Goal: Task Accomplishment & Management: Manage account settings

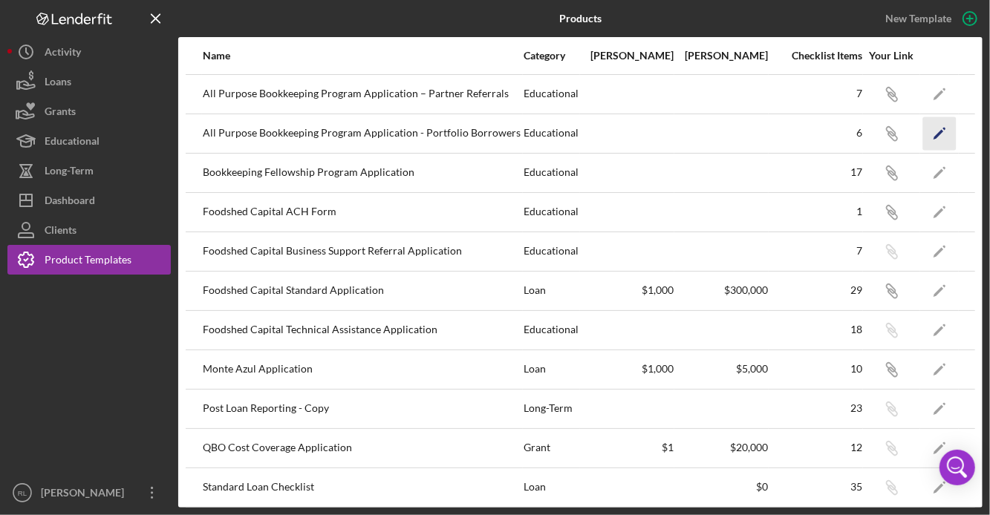
click at [936, 132] on icon "Icon/Edit" at bounding box center [939, 133] width 33 height 33
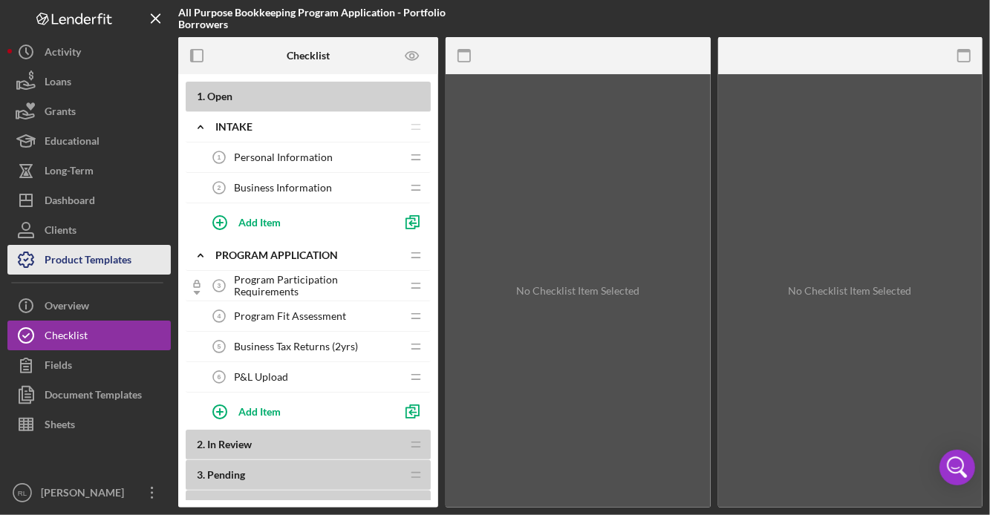
click at [52, 256] on div "Product Templates" at bounding box center [88, 261] width 87 height 33
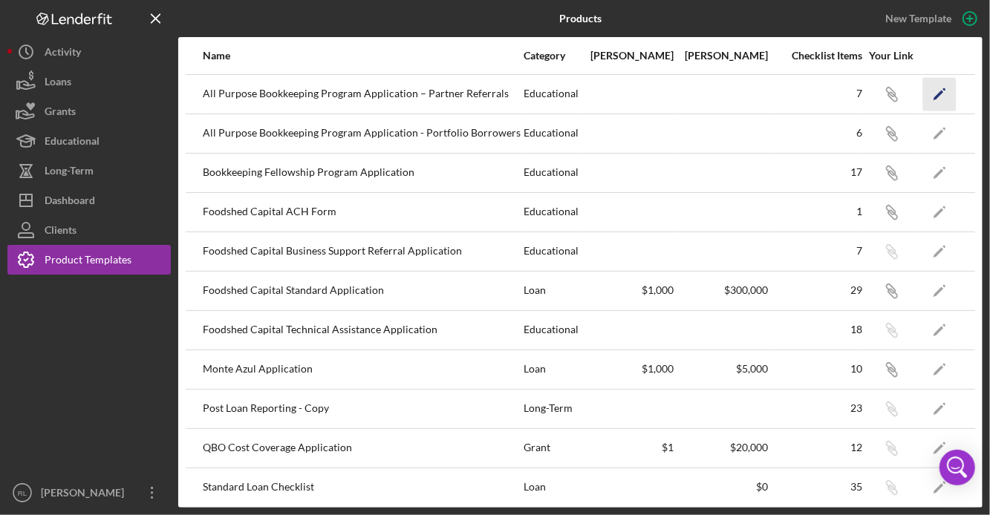
click at [943, 88] on icon "Icon/Edit" at bounding box center [939, 93] width 33 height 33
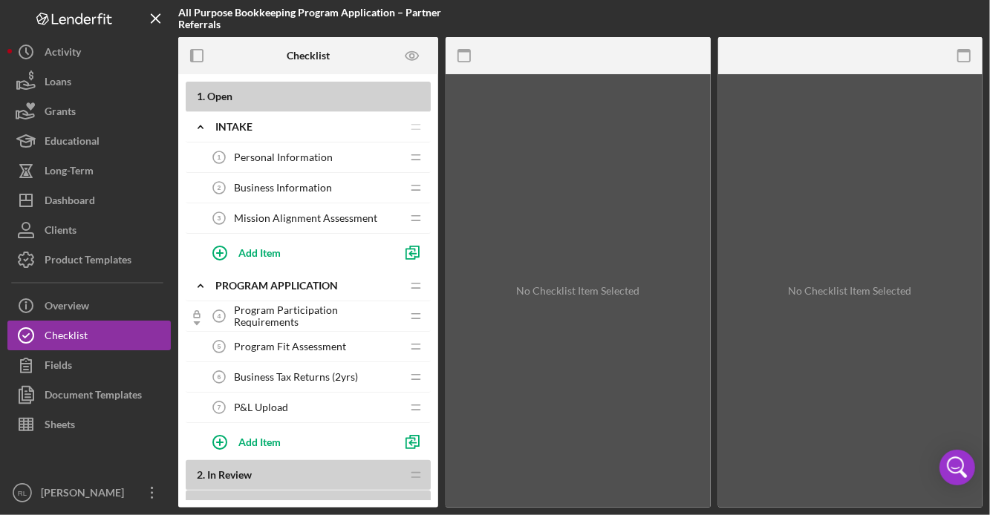
click at [325, 371] on span "Business Tax Returns (2yrs)" at bounding box center [296, 377] width 124 height 12
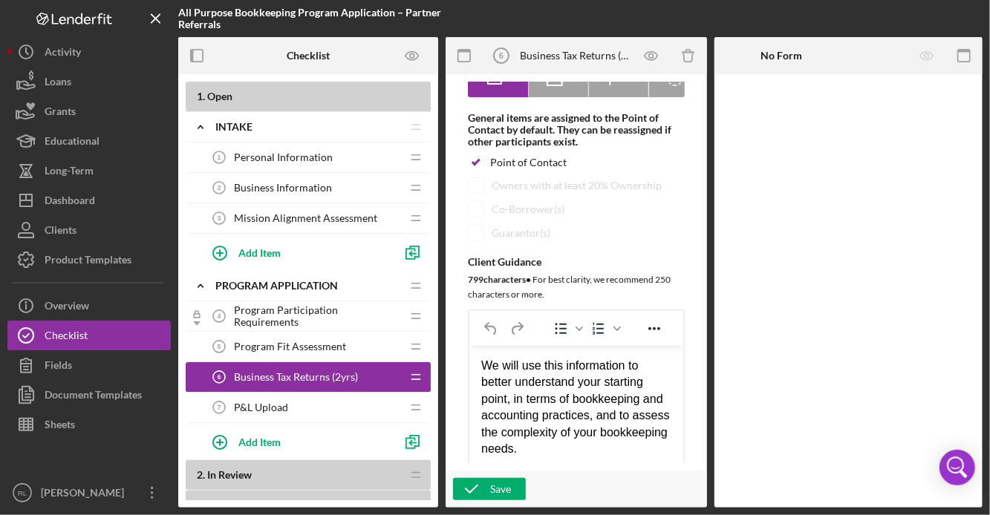
drag, startPoint x: 615, startPoint y: 429, endPoint x: 479, endPoint y: 341, distance: 162.1
copy div "We will use this information to better understand your starting point, in terms…"
click at [133, 261] on button "Product Templates" at bounding box center [88, 260] width 163 height 30
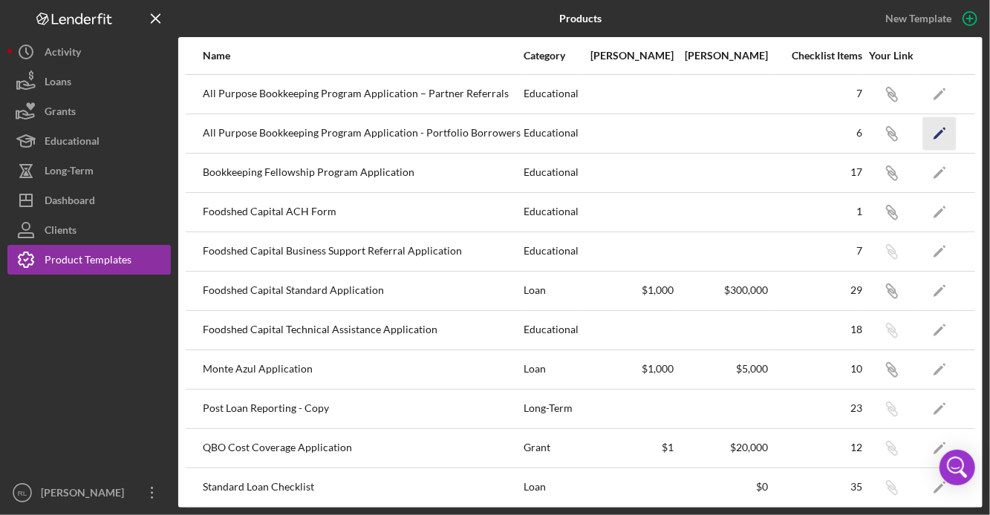
click at [948, 126] on icon "Icon/Edit" at bounding box center [939, 133] width 33 height 33
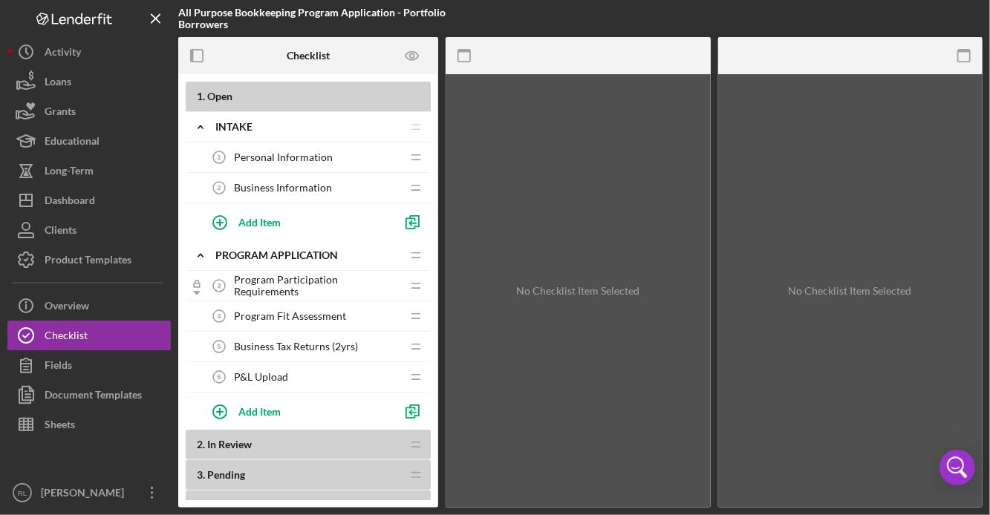
click at [326, 345] on span "Business Tax Returns (2yrs)" at bounding box center [296, 347] width 124 height 12
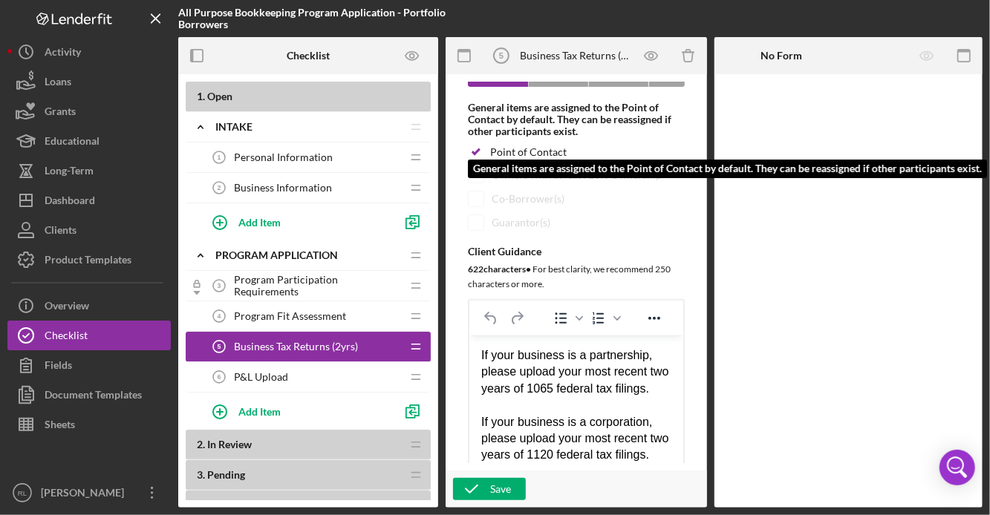
scroll to position [210, 0]
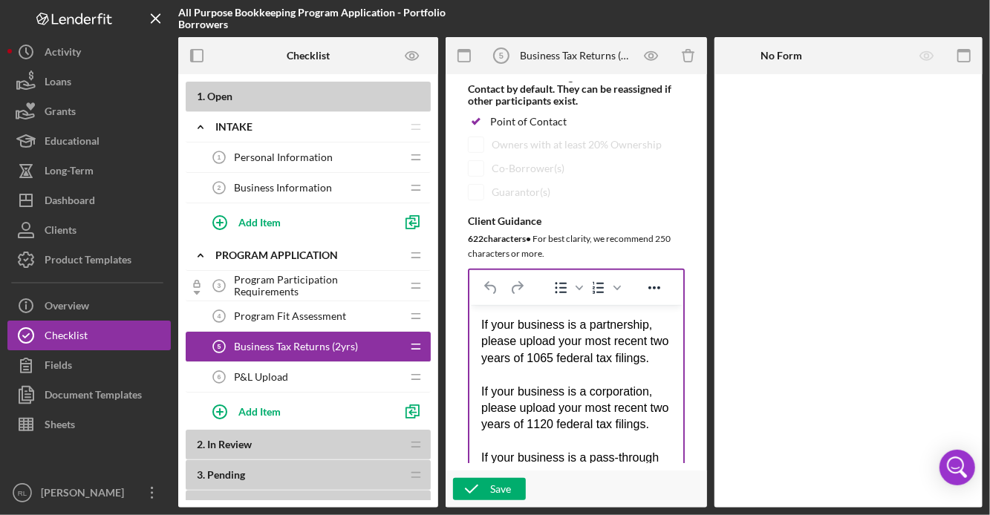
click at [482, 328] on div "If your business is a partnership, please upload your most recent two years of …" at bounding box center [575, 341] width 190 height 50
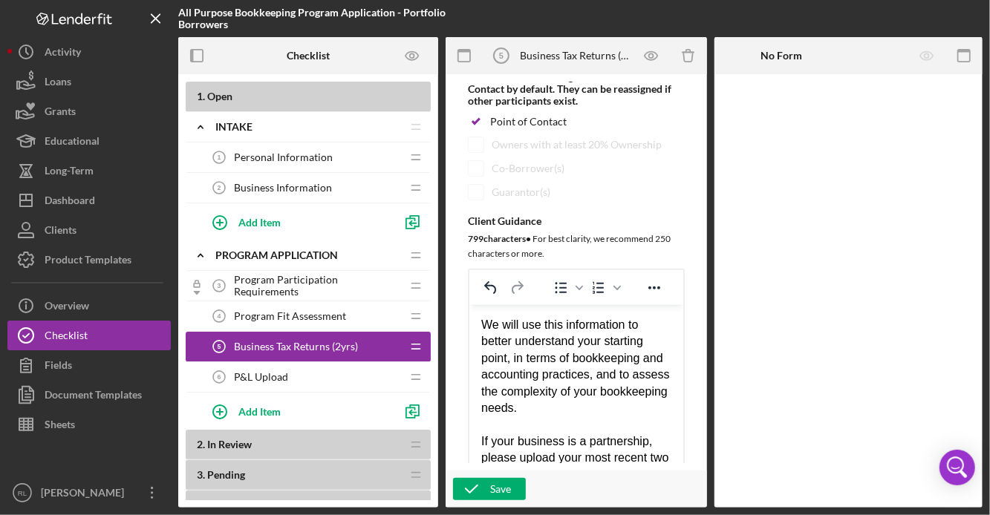
click at [294, 378] on div "P&L Upload 6 P&L Upload" at bounding box center [302, 377] width 197 height 30
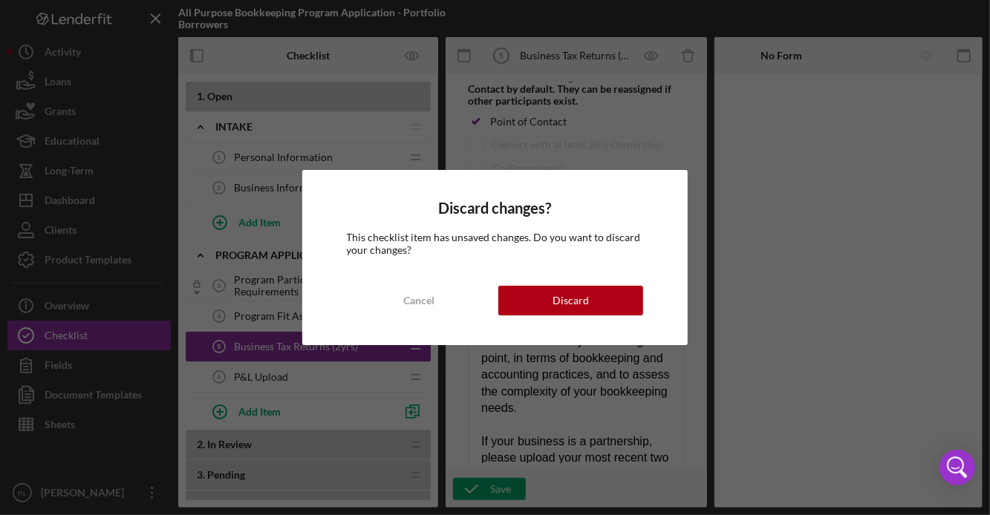
click at [580, 481] on div "Discard changes? This checklist item has unsaved changes. Do you want to discar…" at bounding box center [495, 257] width 990 height 515
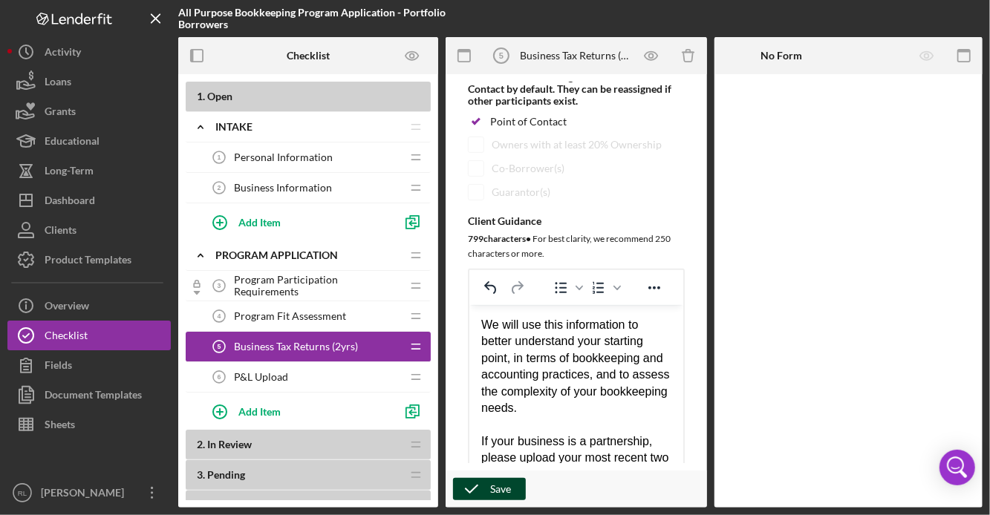
click at [494, 487] on div "Save" at bounding box center [500, 489] width 21 height 22
click at [290, 375] on div "P&L Upload 6 P&L Upload" at bounding box center [302, 377] width 197 height 30
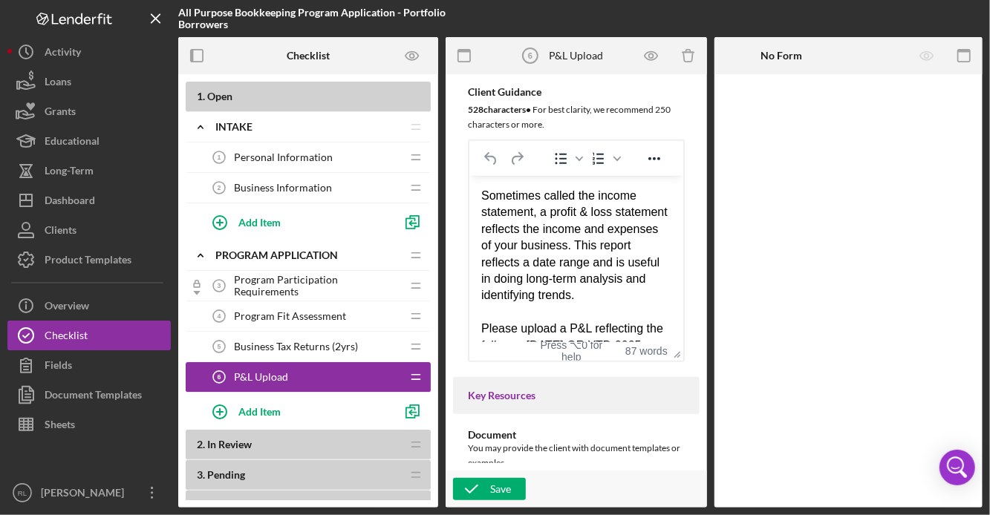
scroll to position [359, 0]
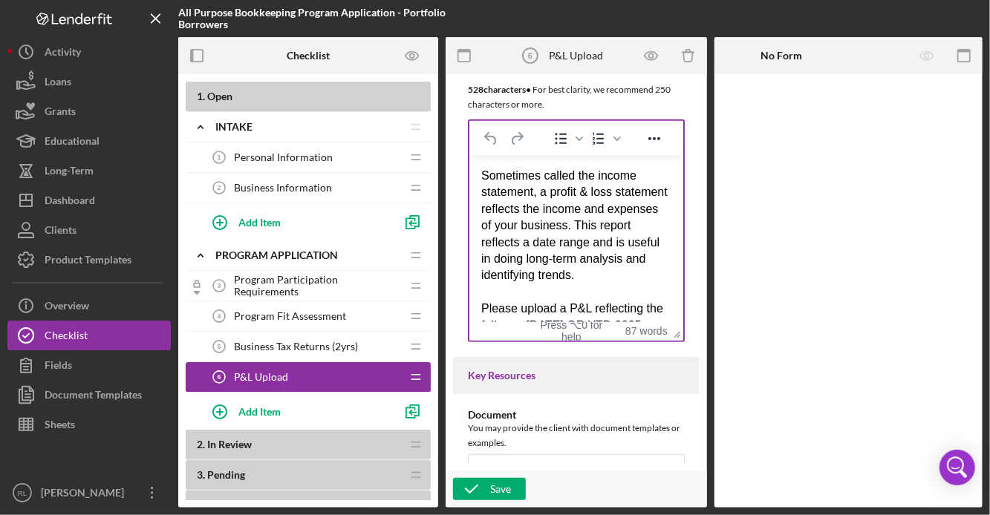
click at [480, 177] on div "Sometimes called the income statement, a profit & loss statement reflects the i…" at bounding box center [575, 225] width 190 height 117
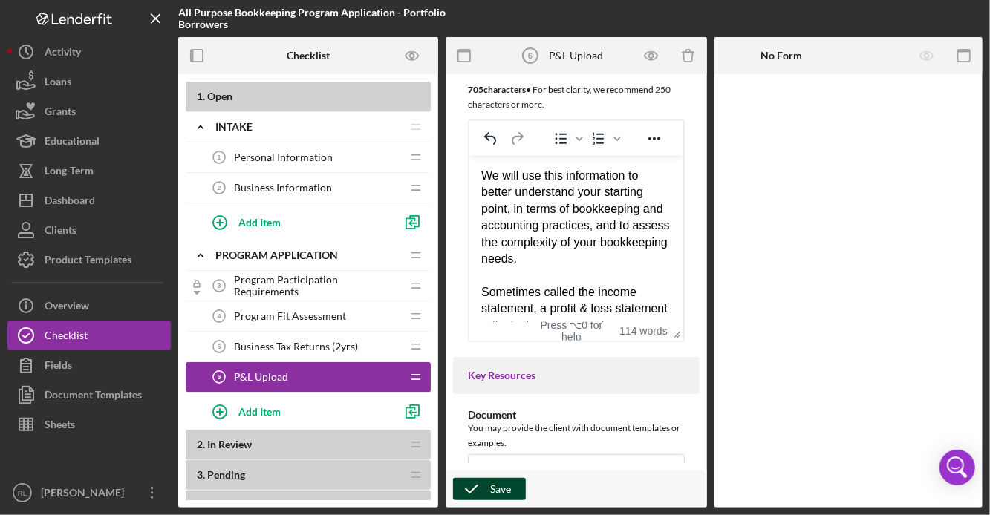
click at [480, 492] on icon "button" at bounding box center [471, 489] width 37 height 37
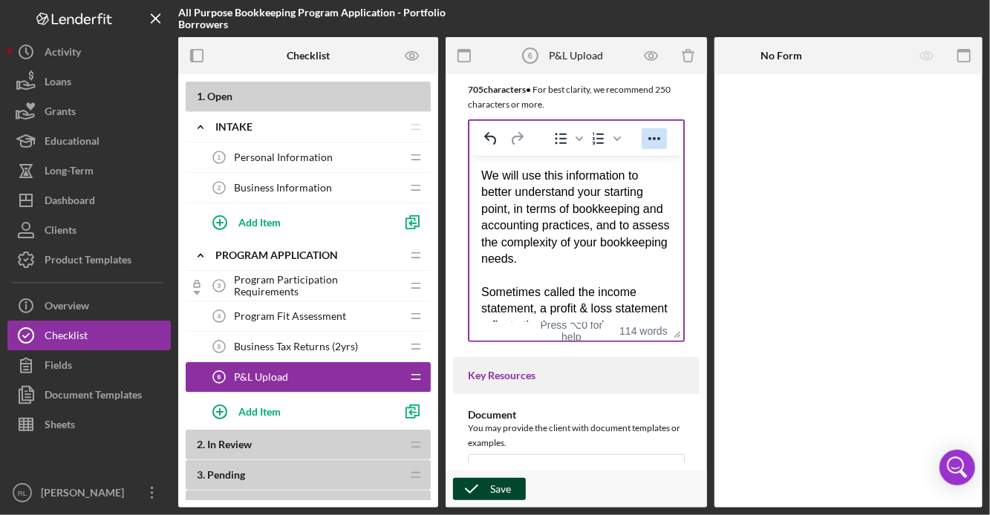
click at [659, 133] on icon "Reveal or hide additional toolbar items" at bounding box center [654, 139] width 18 height 18
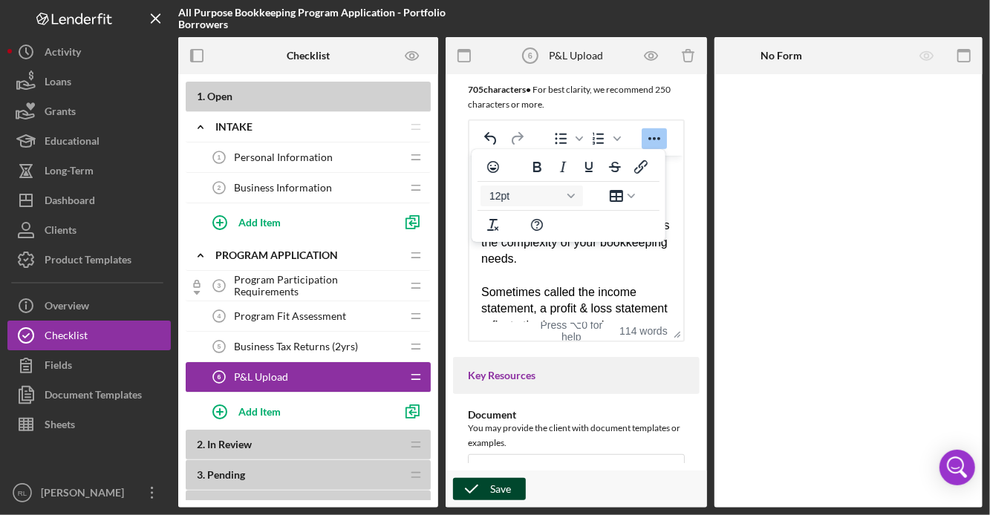
click at [621, 282] on div "Rich Text Area. Press ALT-0 for help." at bounding box center [575, 275] width 190 height 16
click at [639, 290] on div "Sometimes called the income statement, a profit & loss statement reflects the i…" at bounding box center [575, 342] width 190 height 117
click at [257, 220] on div "Add Item" at bounding box center [259, 222] width 42 height 28
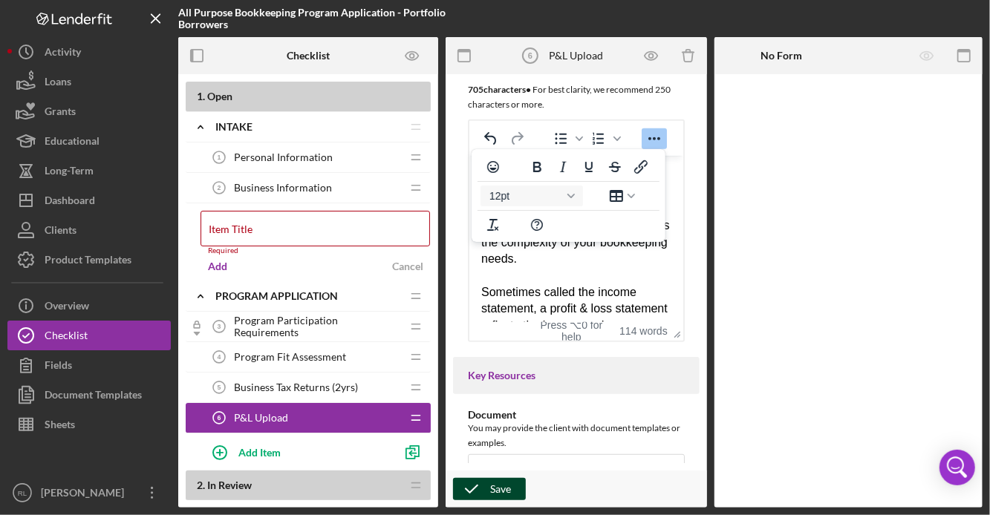
click at [377, 267] on div "Add Cancel" at bounding box center [316, 266] width 230 height 22
click at [268, 228] on input "Item Title" at bounding box center [315, 229] width 229 height 36
click at [240, 263] on div "Add Cancel" at bounding box center [316, 266] width 230 height 22
click at [412, 268] on div "Cancel" at bounding box center [407, 266] width 31 height 22
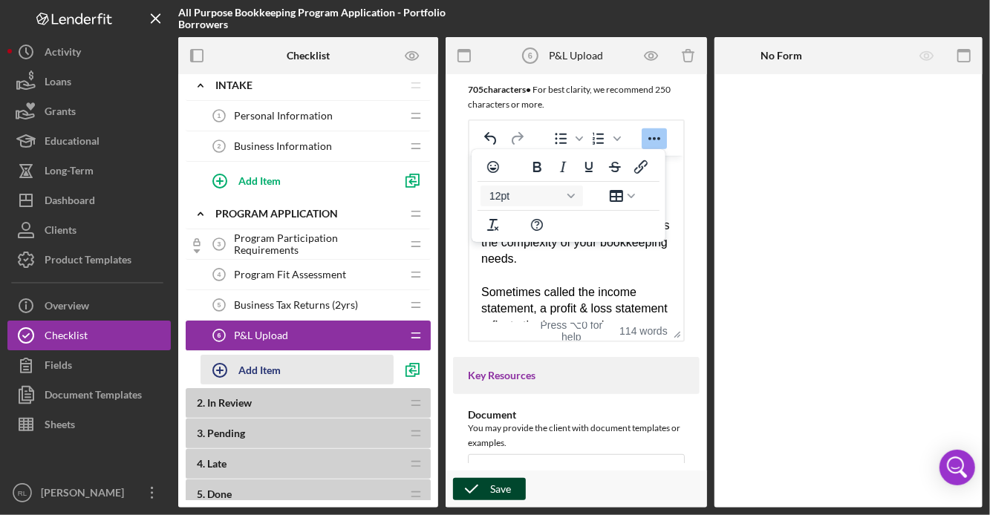
scroll to position [26, 0]
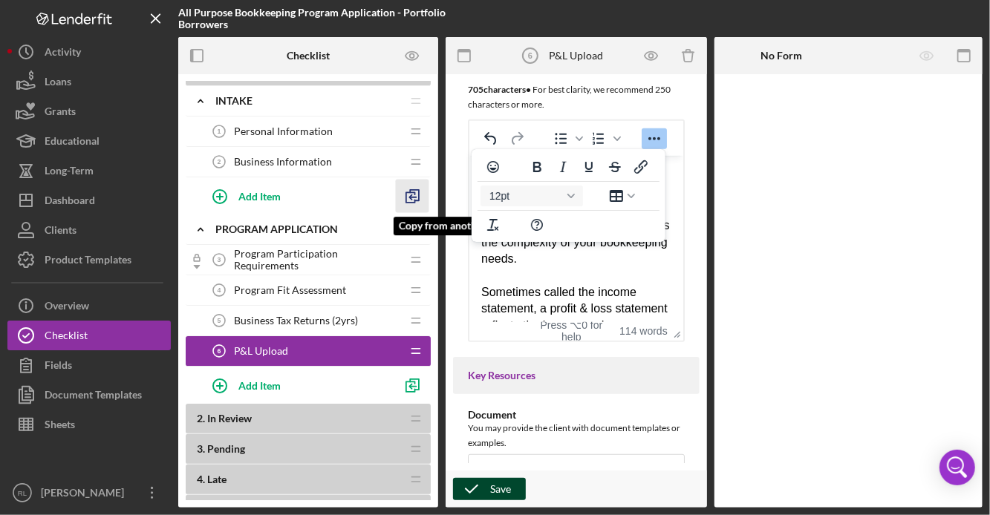
click at [416, 195] on icon "button" at bounding box center [412, 196] width 33 height 33
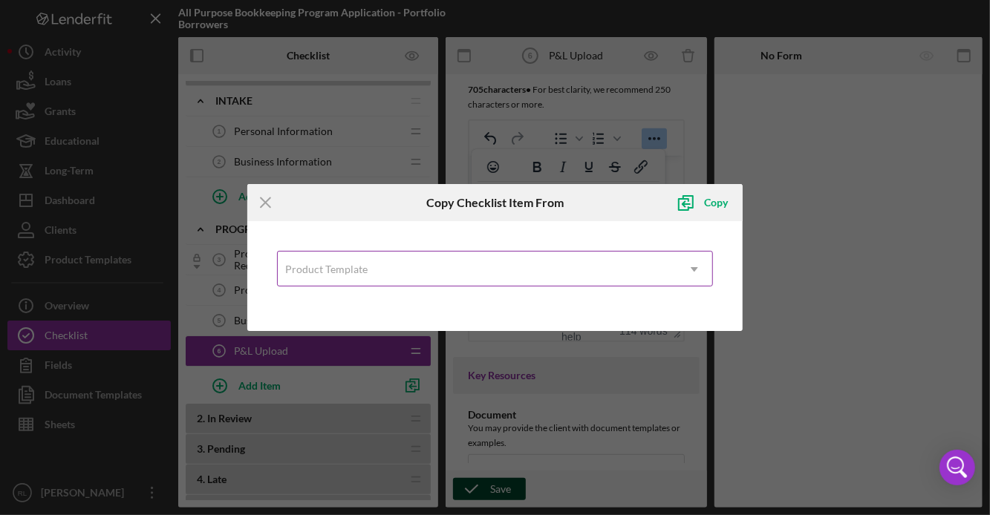
click at [418, 274] on div "Product Template" at bounding box center [477, 269] width 399 height 34
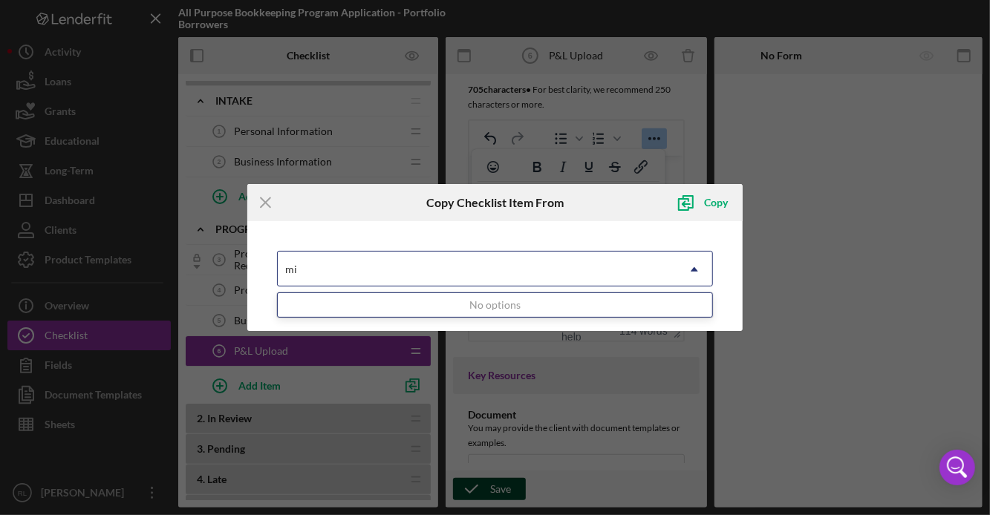
type input "m"
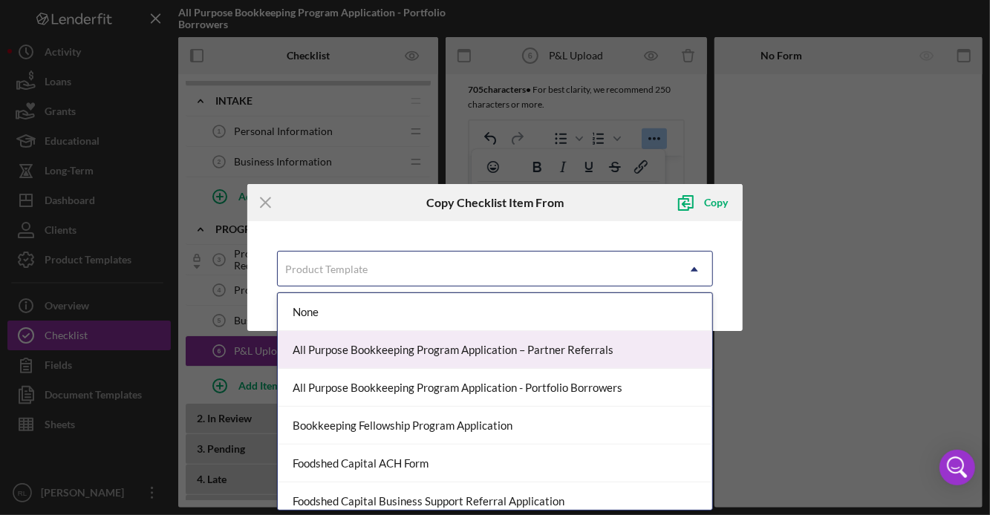
click at [437, 353] on div "All Purpose Bookkeeping Program Application – Partner Referrals" at bounding box center [495, 350] width 434 height 38
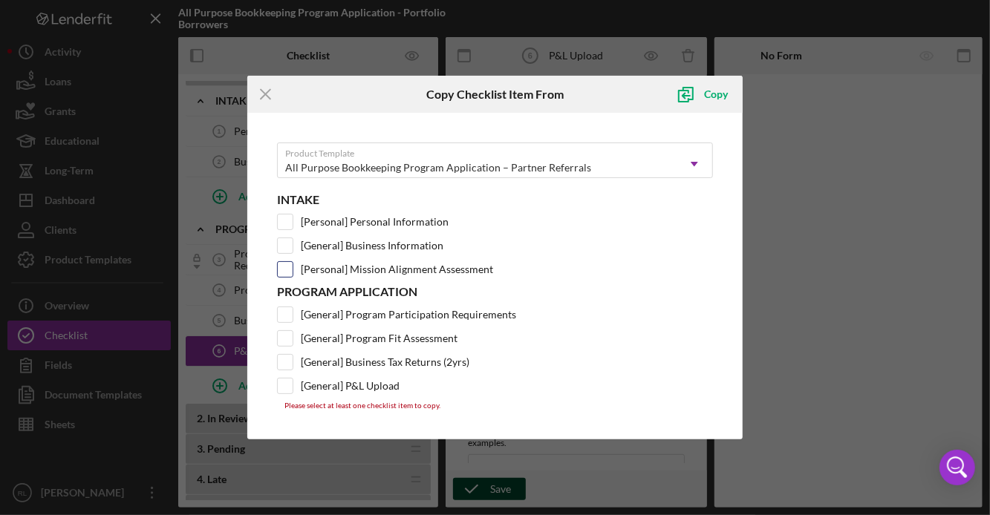
click at [281, 267] on input "[Personal] Mission Alignment Assessment" at bounding box center [285, 269] width 15 height 15
checkbox input "true"
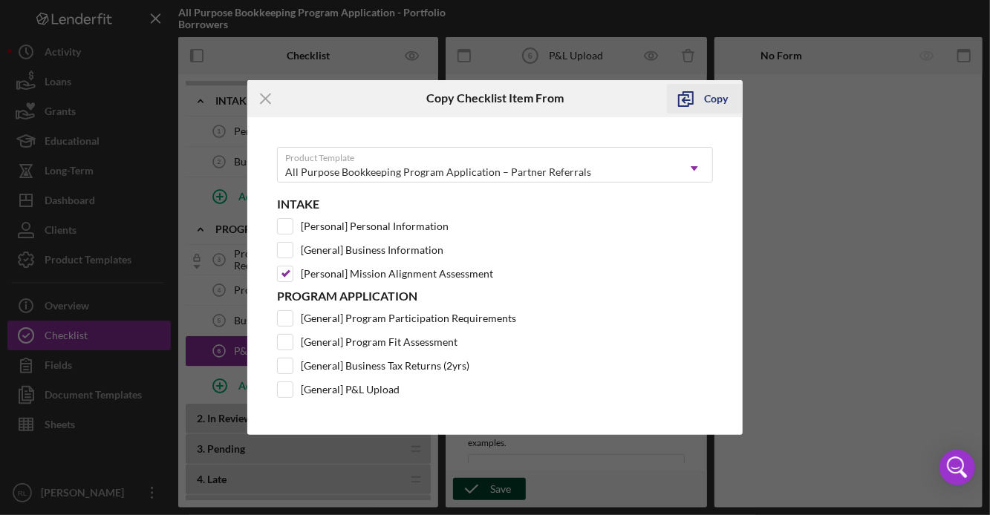
click at [708, 105] on div "Copy" at bounding box center [716, 99] width 24 height 30
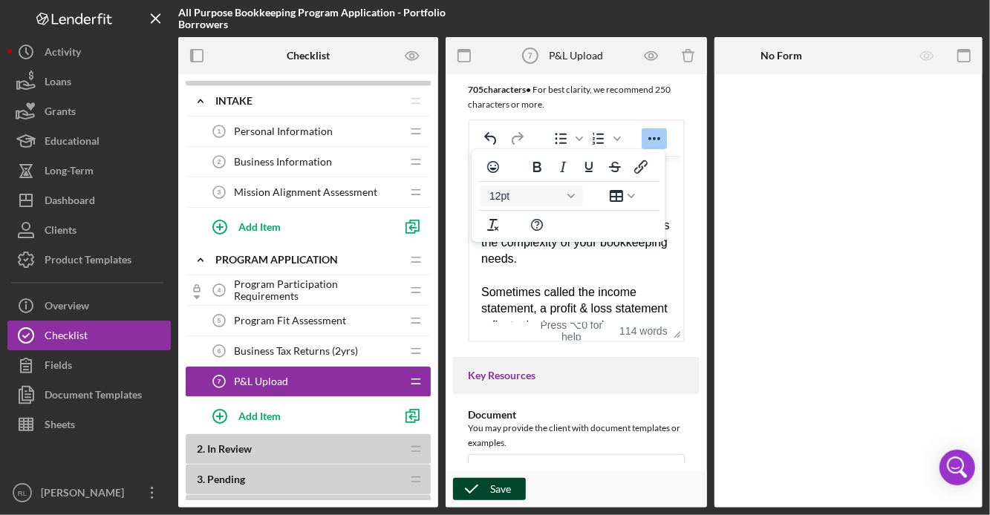
click at [343, 190] on span "Mission Alignment Assessment" at bounding box center [305, 192] width 143 height 12
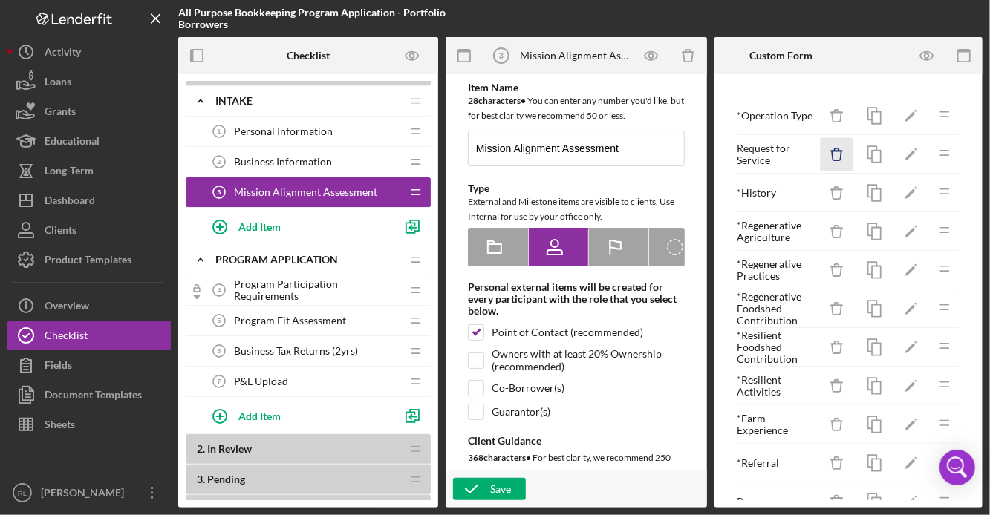
click at [842, 158] on icon "Icon/Delete" at bounding box center [837, 154] width 33 height 33
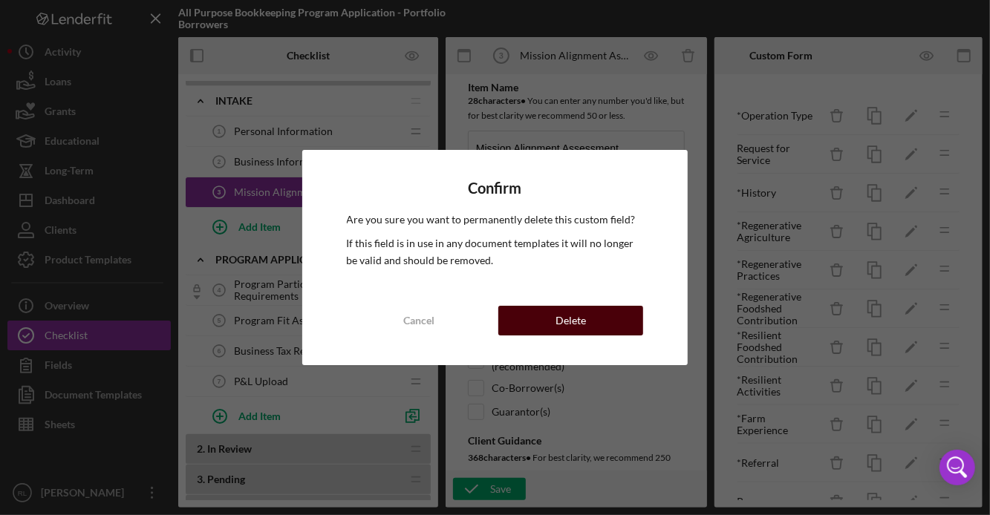
click at [618, 316] on button "Delete" at bounding box center [570, 321] width 145 height 30
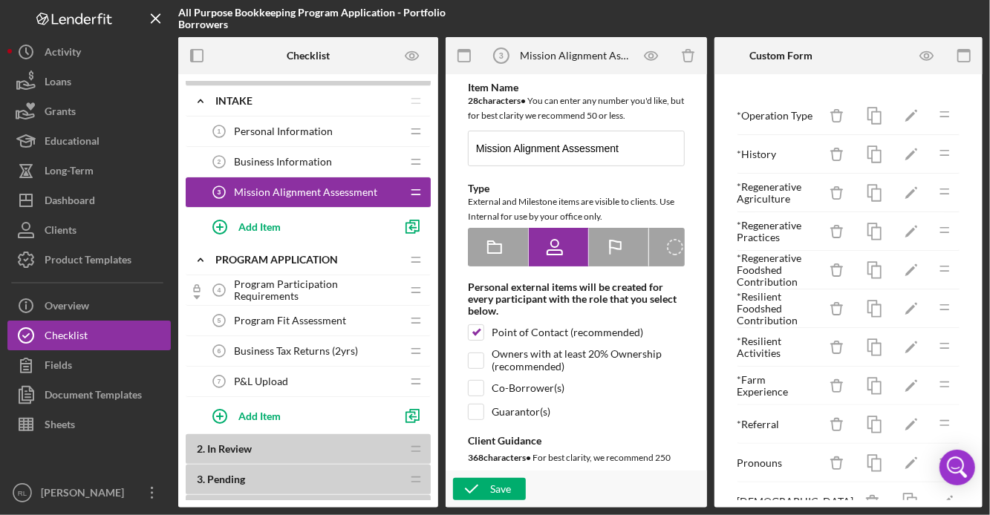
click at [949, 119] on icon "Icon/Drag" at bounding box center [945, 115] width 30 height 30
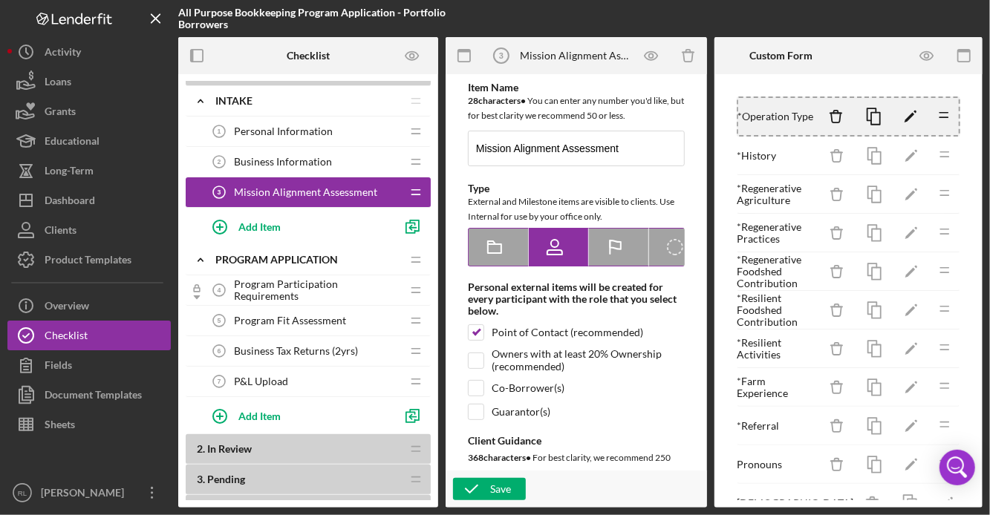
drag, startPoint x: 949, startPoint y: 119, endPoint x: 550, endPoint y: 256, distance: 422.5
click at [550, 256] on div "Checklist 1 . Open Icon/Expander Intake Icon/Edit Icon/Drag Personal Informatio…" at bounding box center [580, 272] width 804 height 471
click at [950, 118] on icon "Icon/Drag" at bounding box center [944, 115] width 30 height 30
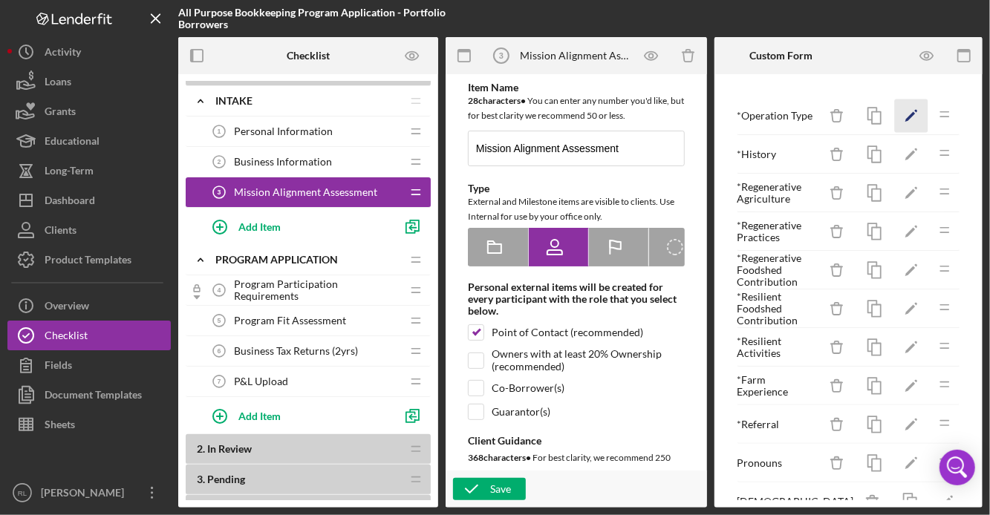
click at [908, 119] on polygon "button" at bounding box center [910, 117] width 10 height 10
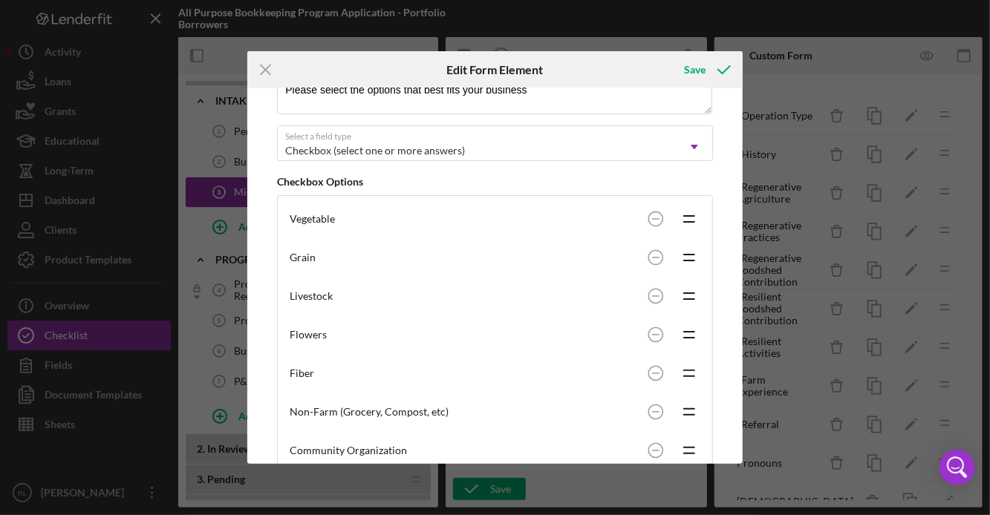
scroll to position [433, 0]
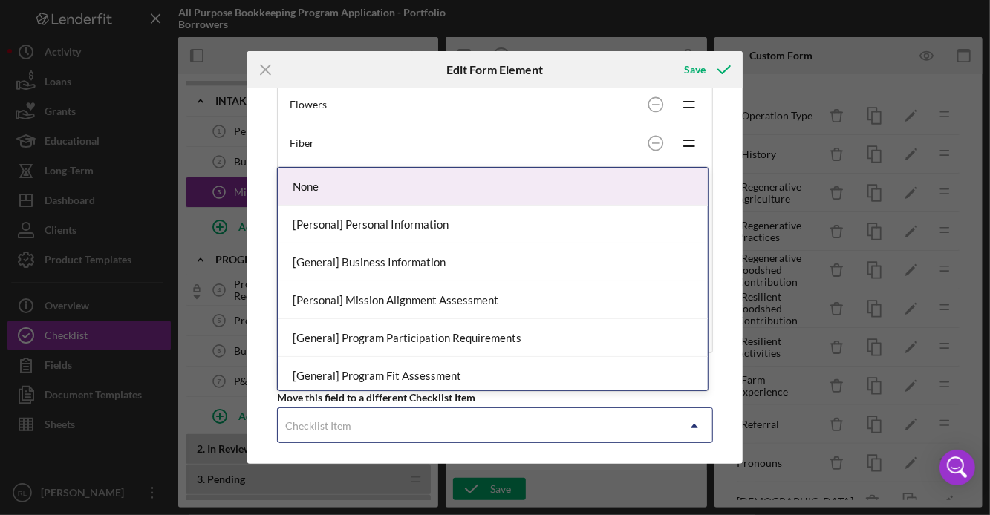
click at [492, 424] on div "Checklist Item" at bounding box center [477, 426] width 399 height 34
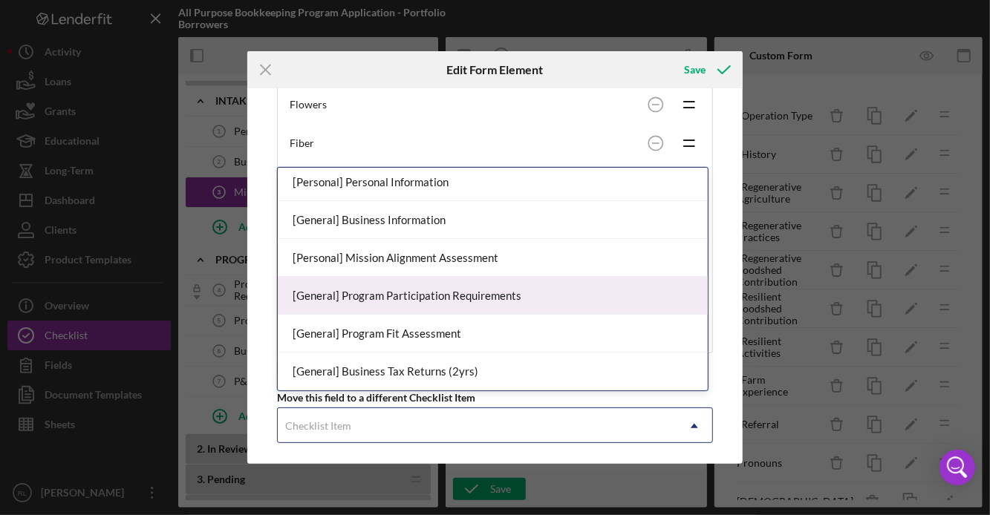
scroll to position [43, 0]
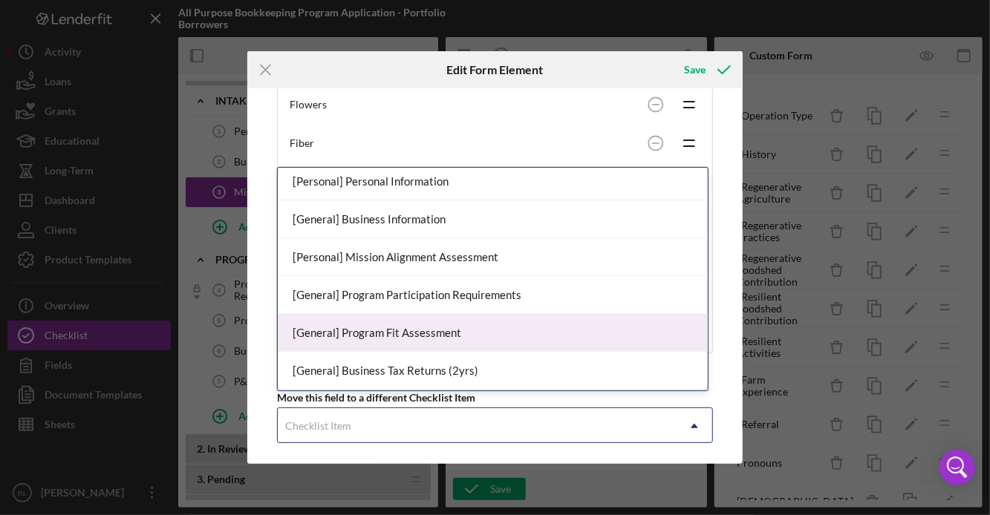
click at [503, 330] on div "[General] Program Fit Assessment" at bounding box center [493, 333] width 430 height 38
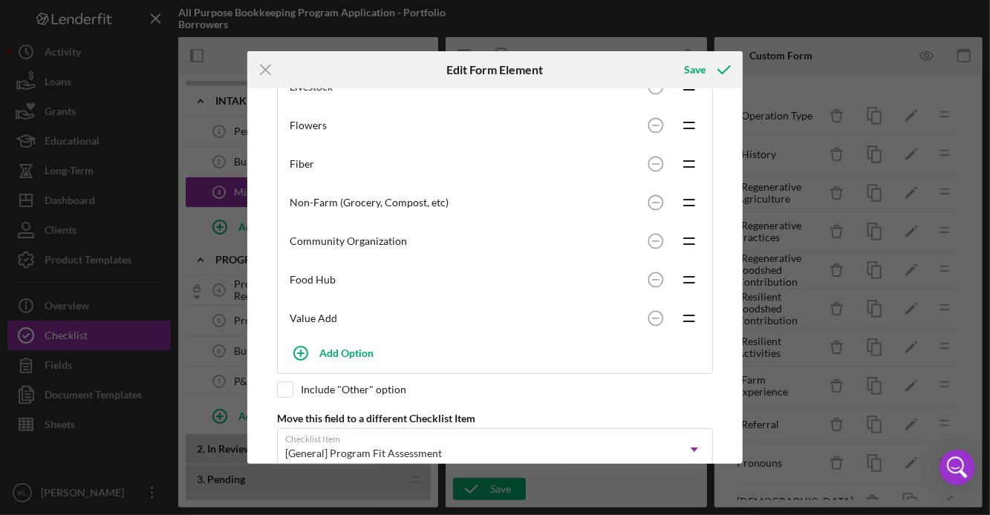
scroll to position [433, 0]
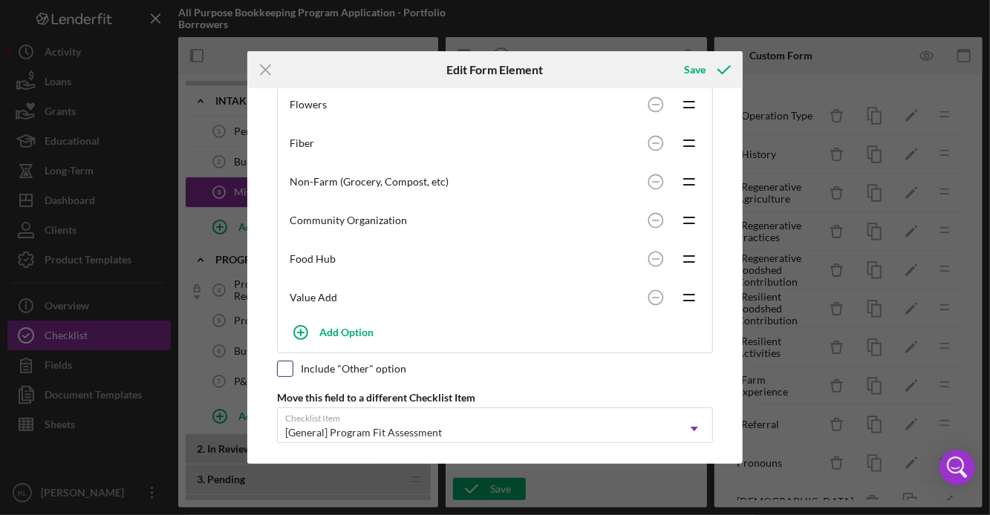
click at [282, 362] on input "checkbox" at bounding box center [285, 369] width 15 height 15
checkbox input "true"
click at [693, 74] on div "Save" at bounding box center [695, 70] width 22 height 30
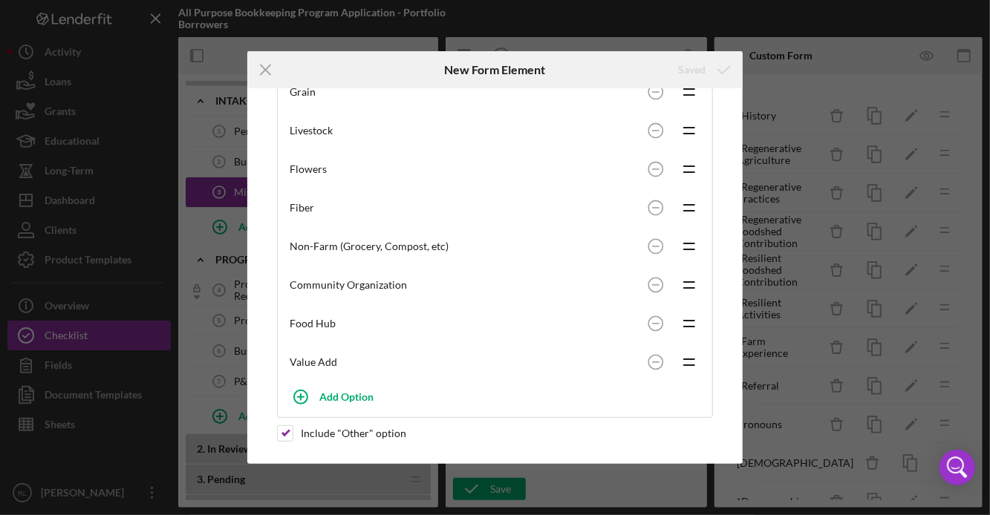
scroll to position [0, 0]
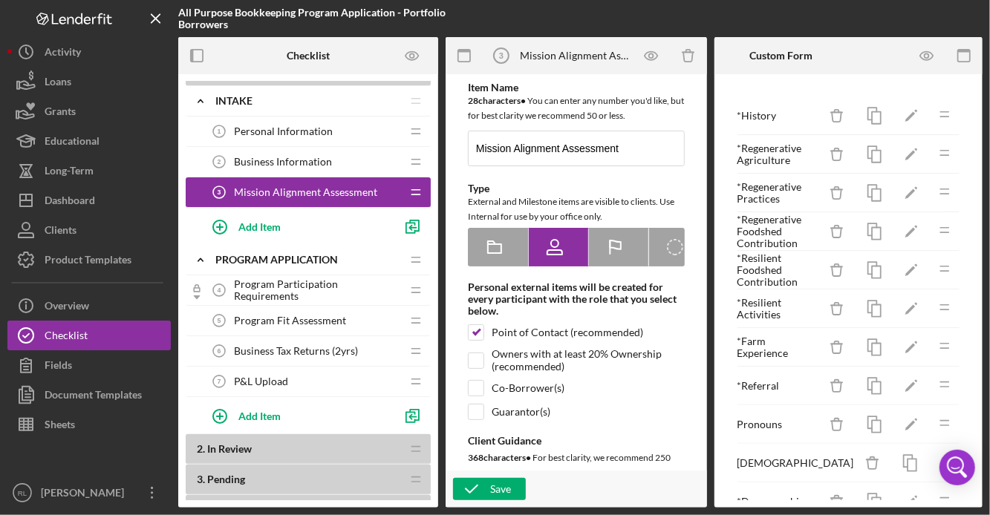
click at [299, 317] on span "Program Fit Assessment" at bounding box center [290, 321] width 112 height 12
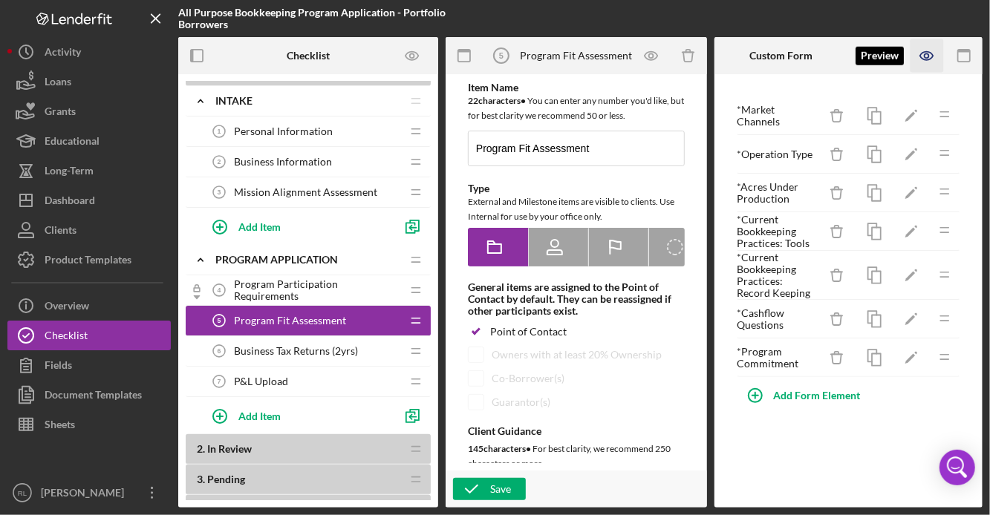
click at [928, 59] on icon "button" at bounding box center [926, 55] width 33 height 33
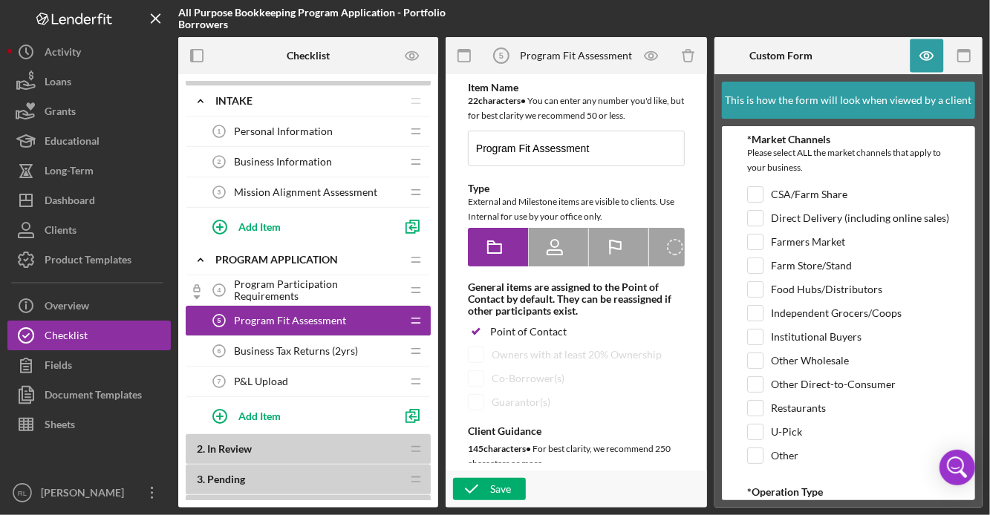
click at [281, 282] on span "Program Participation Requirements" at bounding box center [317, 290] width 167 height 24
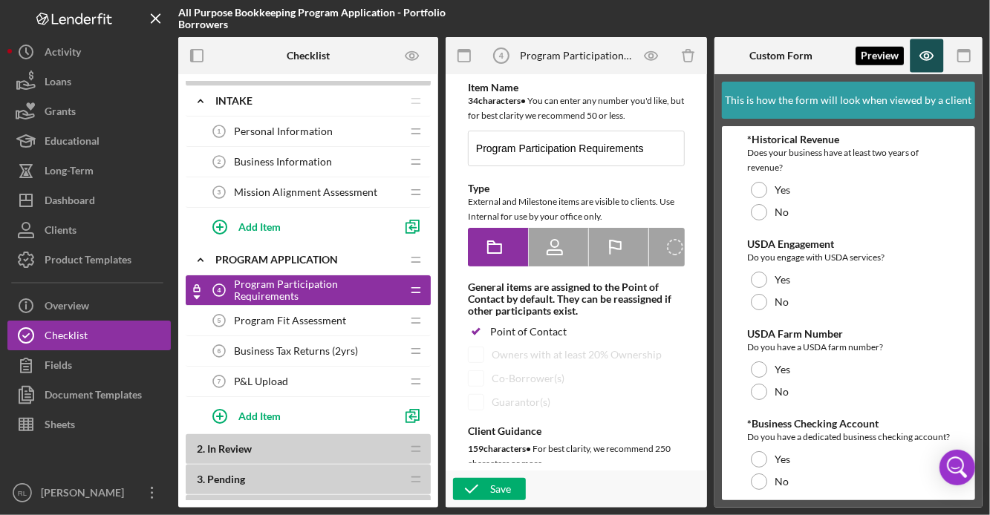
click at [926, 55] on icon "button" at bounding box center [926, 55] width 33 height 33
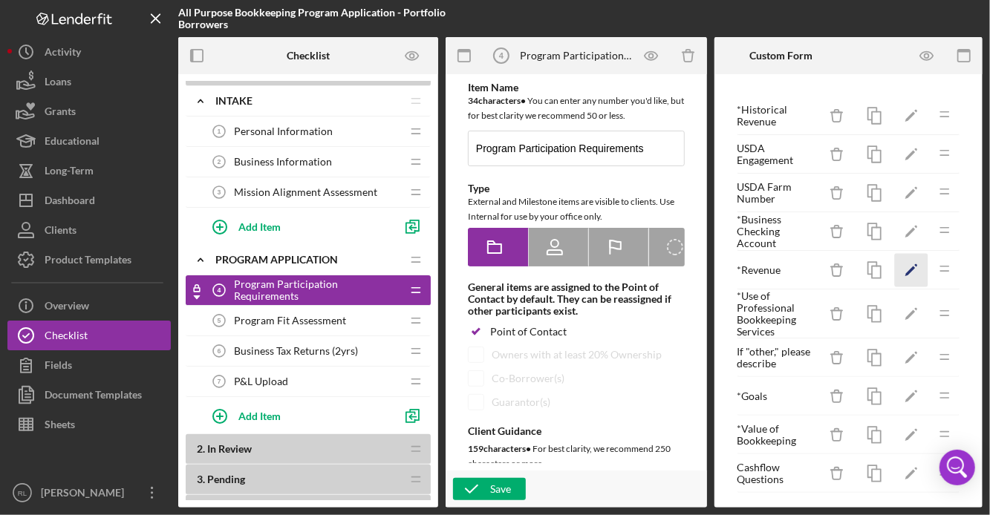
click at [922, 267] on icon "Icon/Edit" at bounding box center [911, 270] width 33 height 33
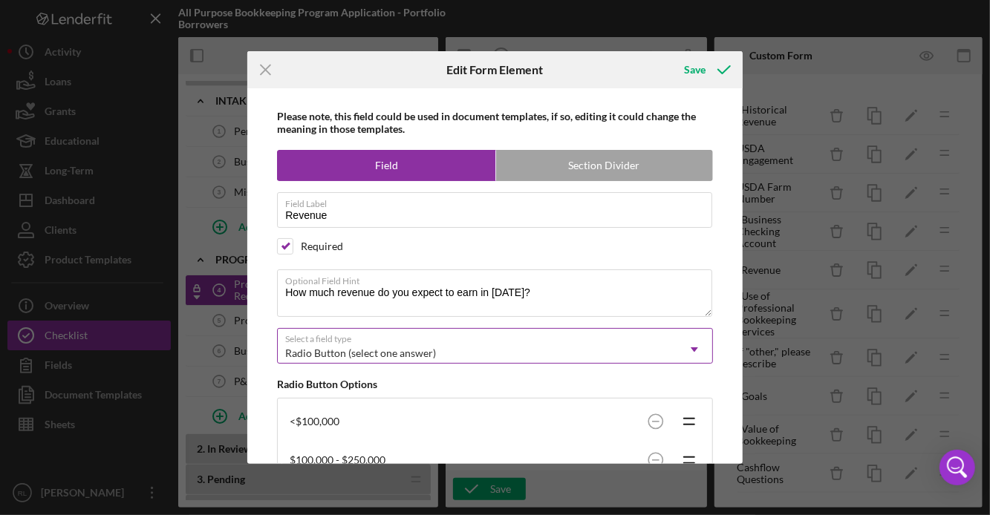
click at [365, 352] on div "Radio Button (select one answer)" at bounding box center [360, 354] width 151 height 12
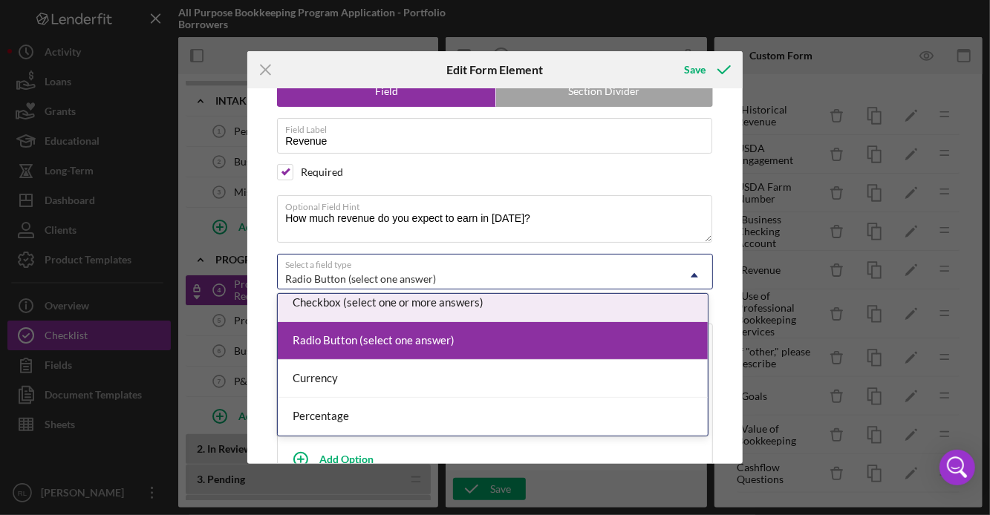
scroll to position [124, 0]
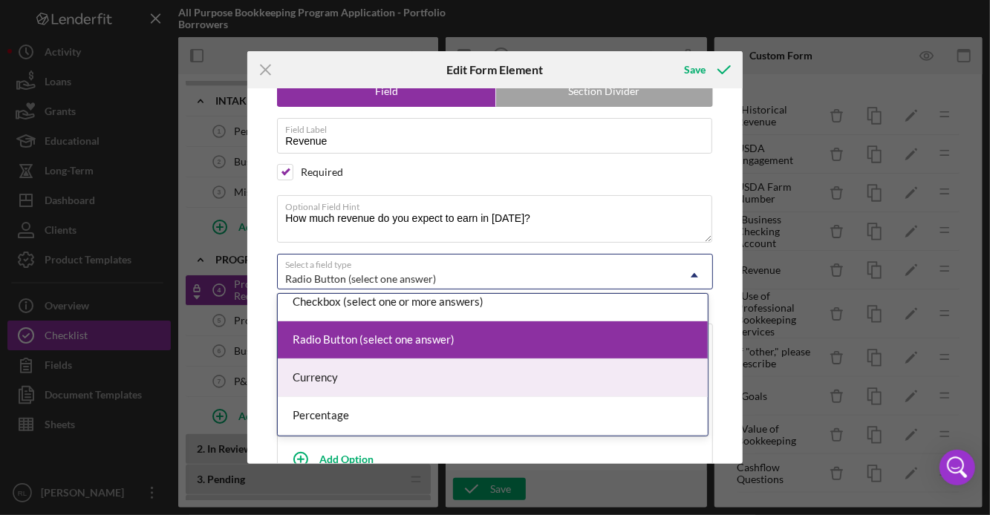
click at [361, 369] on div "Currency" at bounding box center [493, 378] width 430 height 38
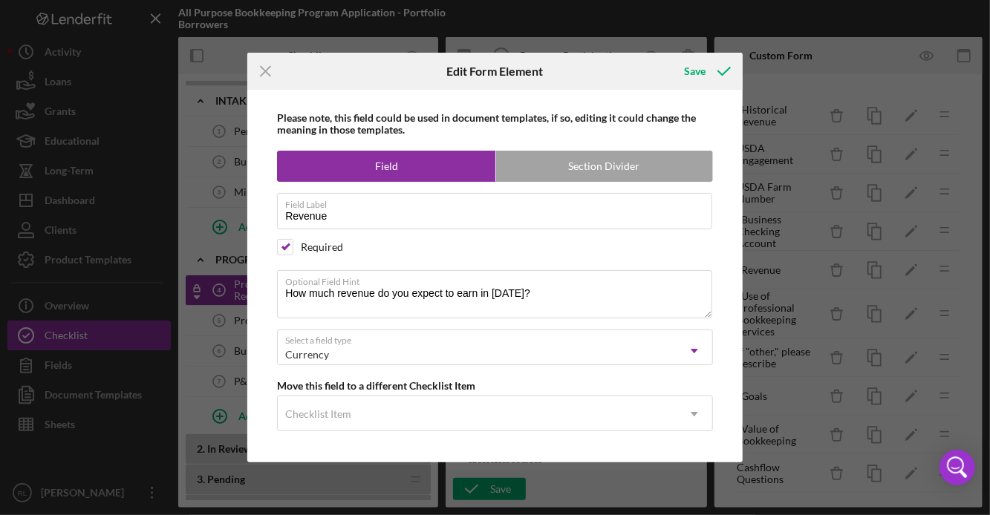
scroll to position [0, 0]
click at [704, 76] on div "Save" at bounding box center [695, 71] width 22 height 30
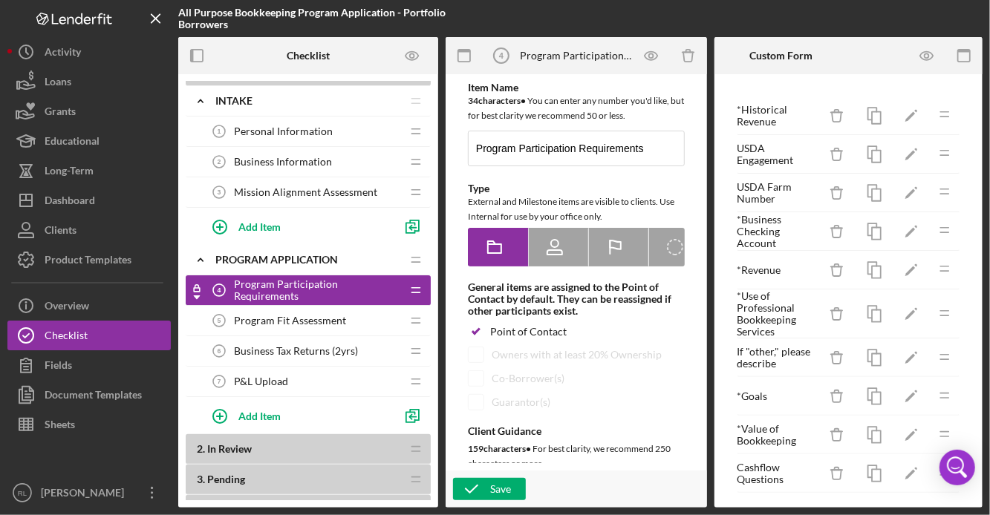
click at [267, 189] on span "Mission Alignment Assessment" at bounding box center [305, 192] width 143 height 12
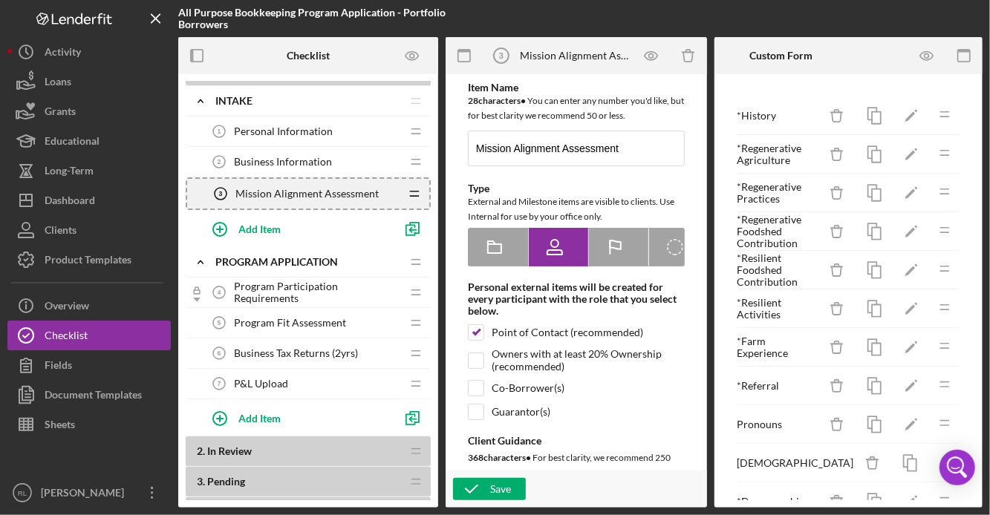
click at [422, 190] on icon "Icon/Drag" at bounding box center [415, 194] width 30 height 30
click at [403, 192] on icon "Icon/Drag" at bounding box center [415, 194] width 30 height 30
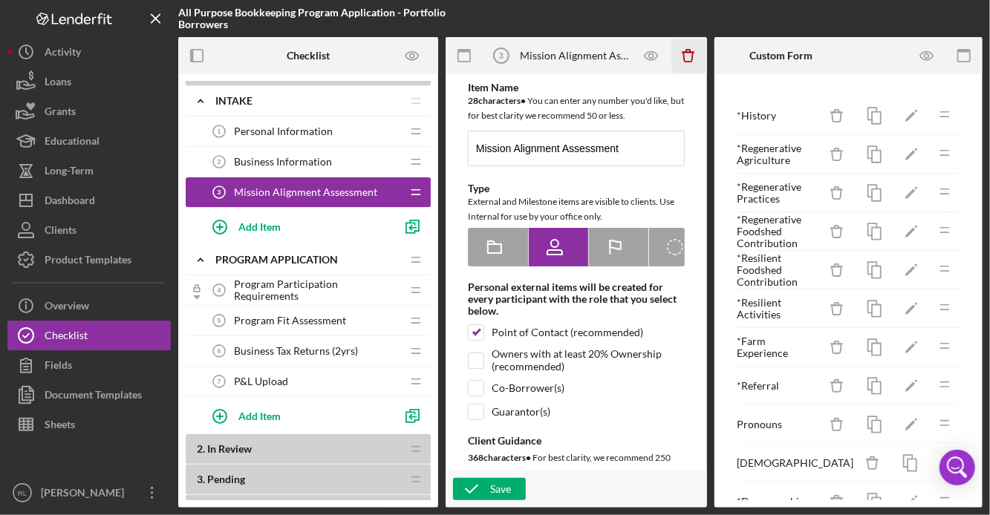
click at [683, 53] on icon "button" at bounding box center [688, 57] width 10 height 10
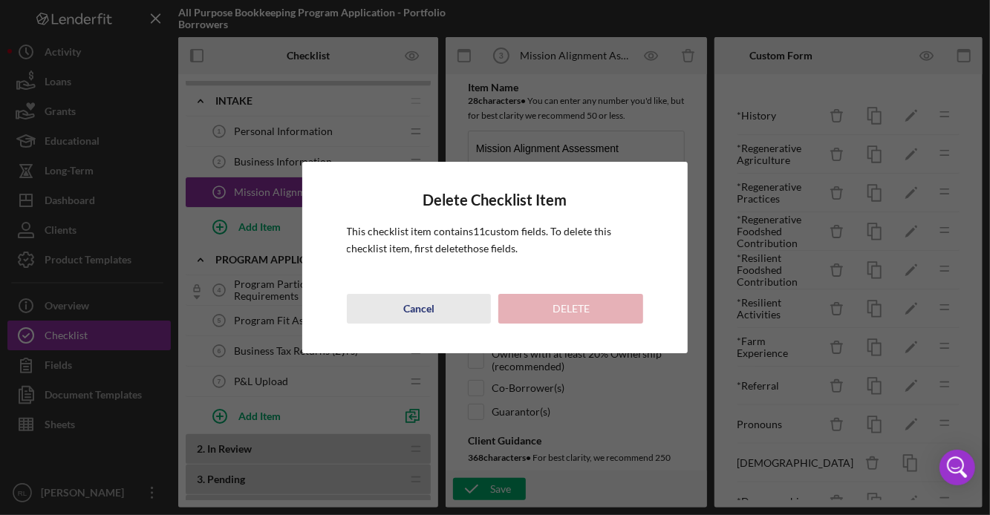
click at [403, 312] on button "Cancel" at bounding box center [419, 309] width 145 height 30
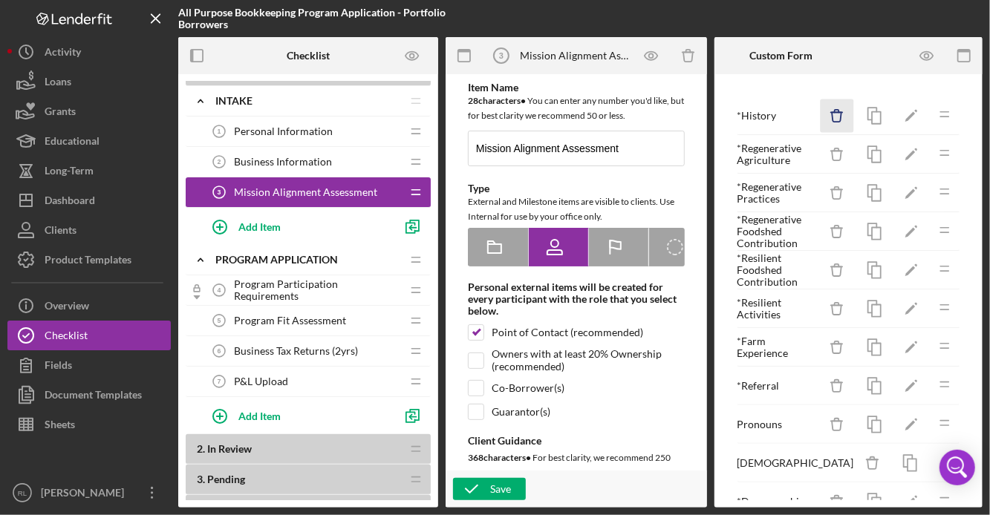
click at [834, 123] on icon "Icon/Delete" at bounding box center [837, 116] width 33 height 33
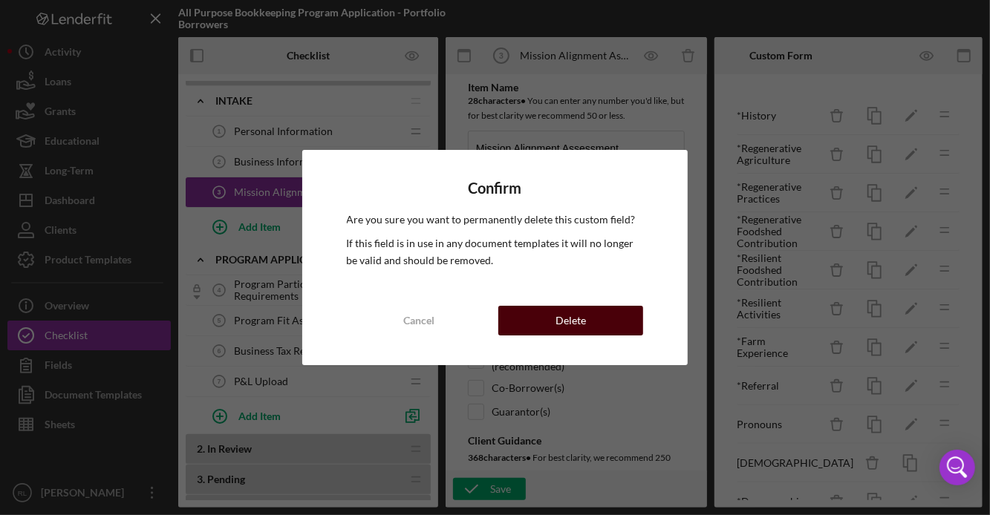
click at [583, 319] on div "Delete" at bounding box center [570, 321] width 30 height 30
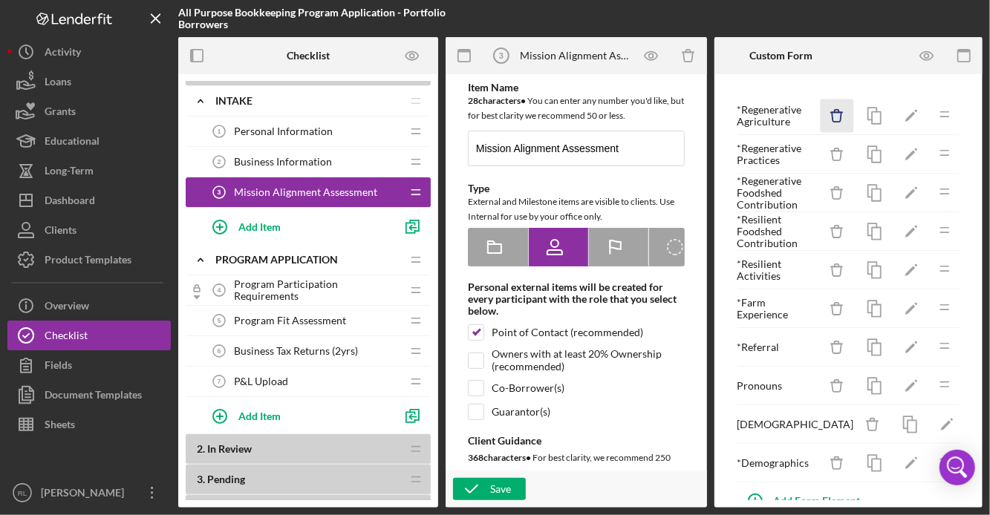
click at [839, 122] on icon "button" at bounding box center [837, 117] width 10 height 10
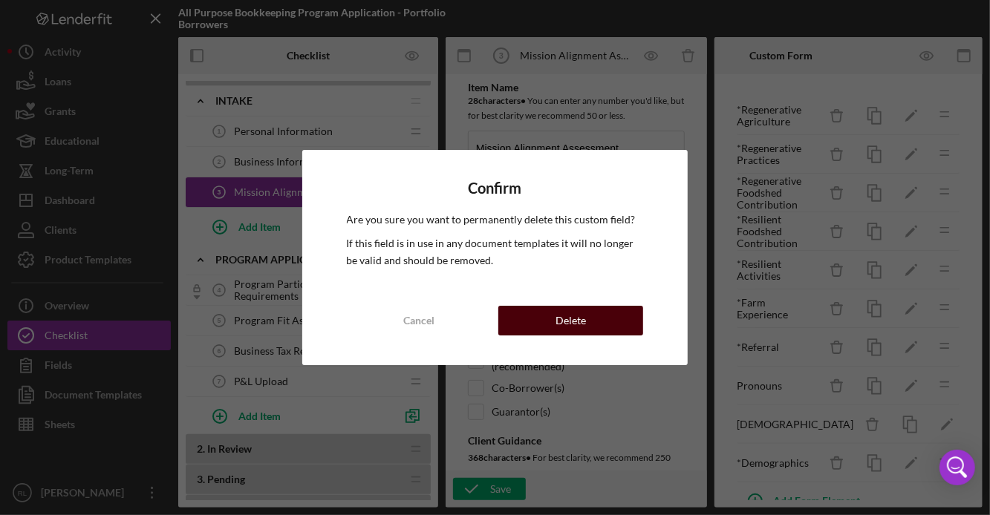
click at [593, 319] on button "Delete" at bounding box center [570, 321] width 145 height 30
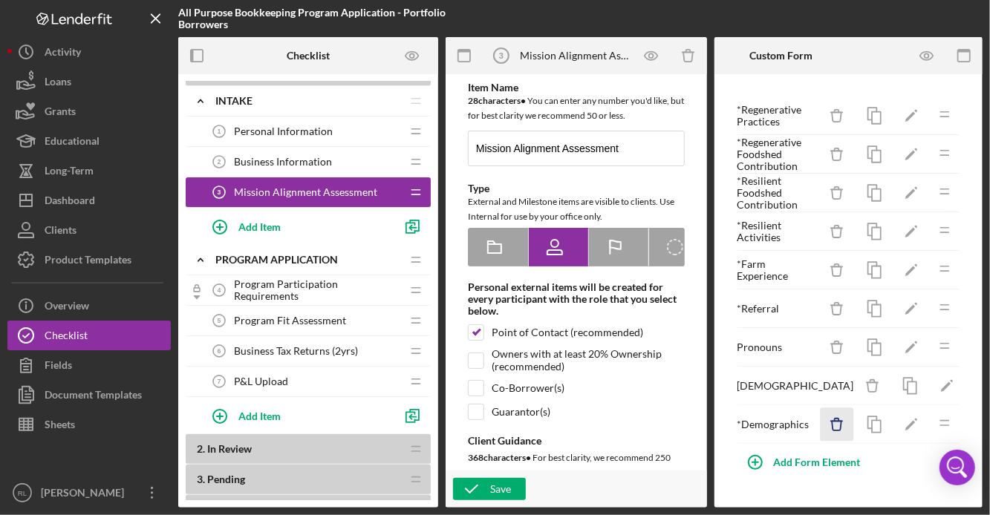
click at [839, 421] on icon "Icon/Delete" at bounding box center [837, 424] width 33 height 33
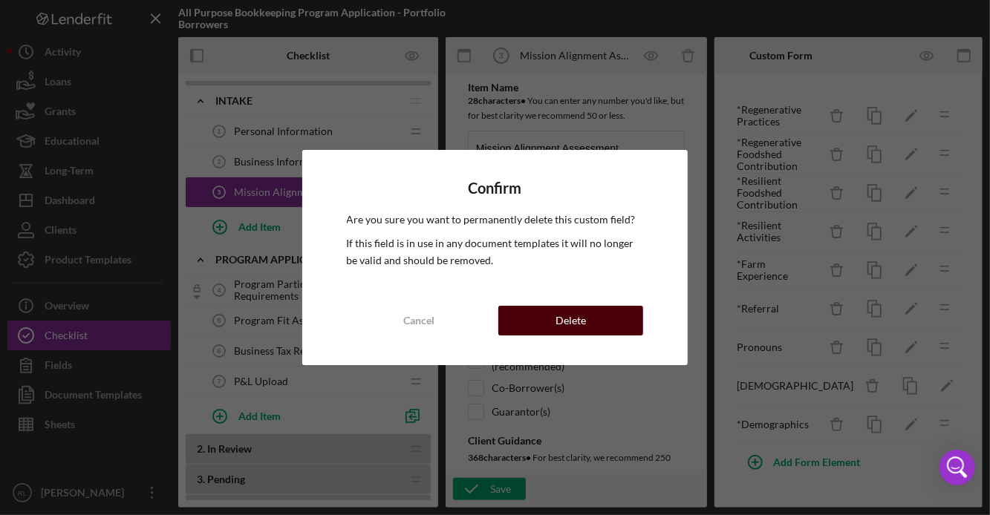
click at [583, 318] on div "Delete" at bounding box center [570, 321] width 30 height 30
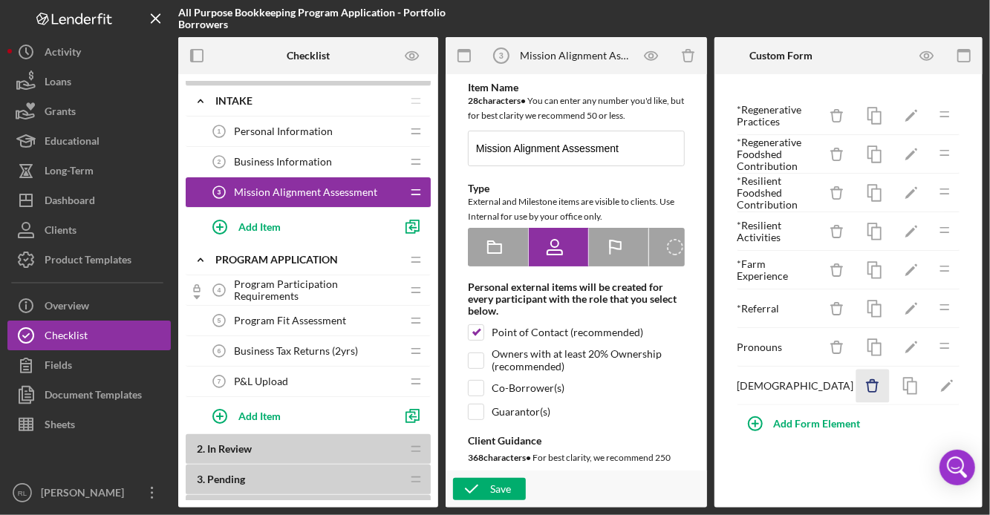
click at [856, 386] on icon "Icon/Delete" at bounding box center [872, 386] width 33 height 33
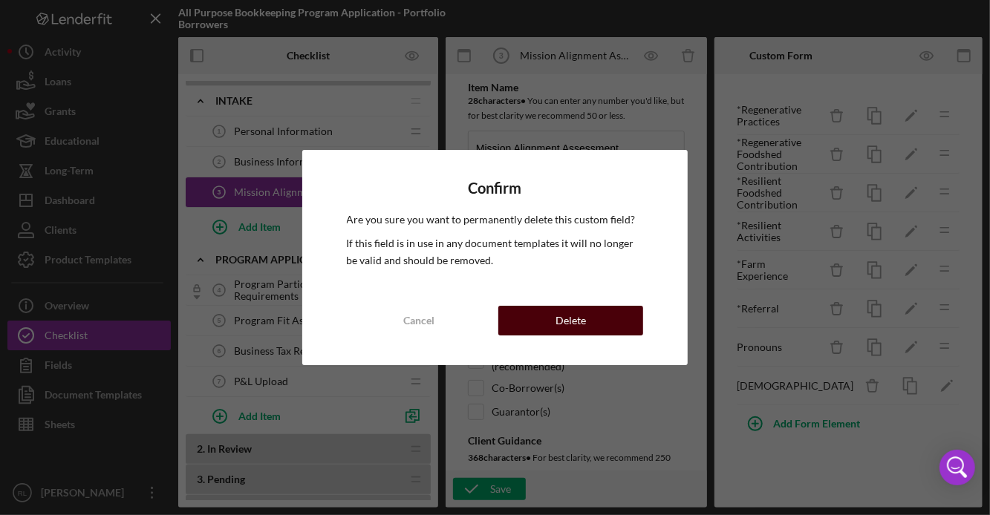
click at [589, 319] on button "Delete" at bounding box center [570, 321] width 145 height 30
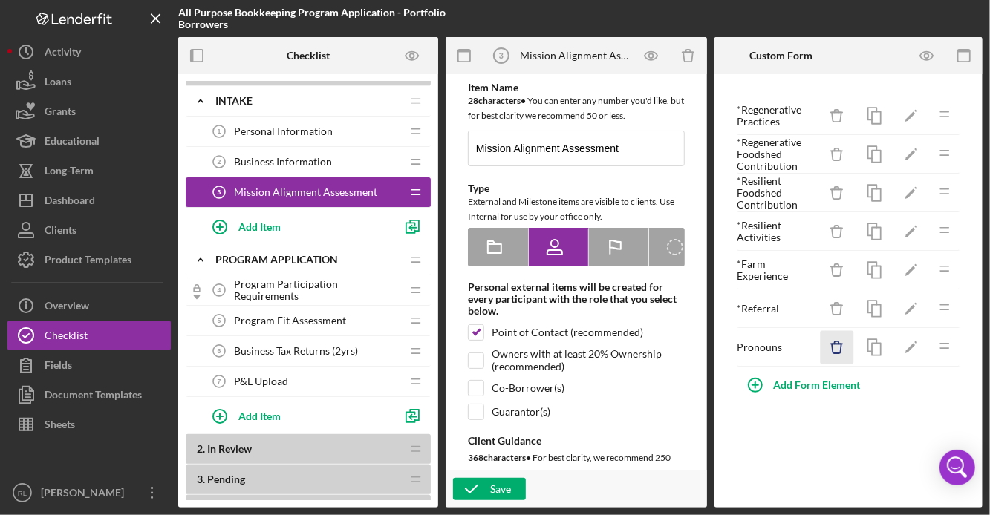
click at [841, 342] on icon "Icon/Delete" at bounding box center [837, 347] width 33 height 33
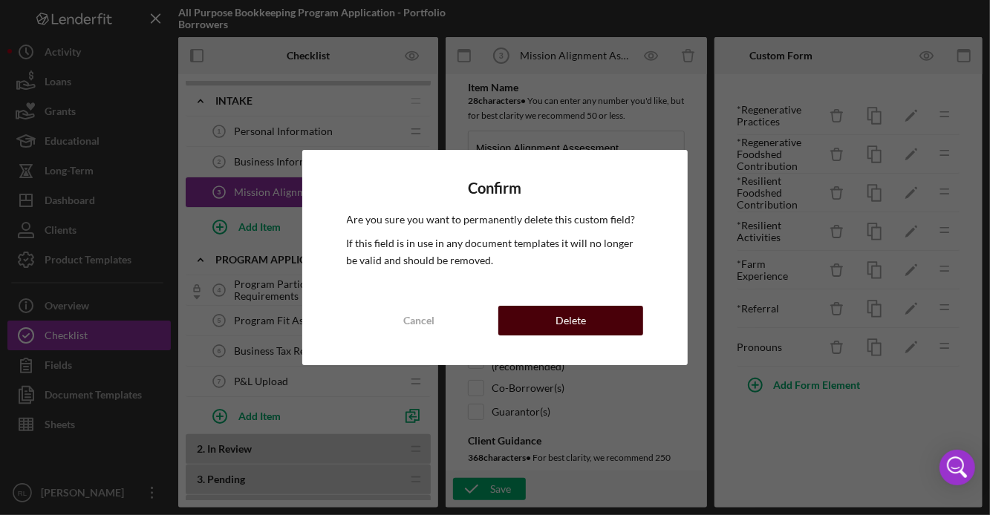
click at [570, 309] on div "Delete" at bounding box center [570, 321] width 30 height 30
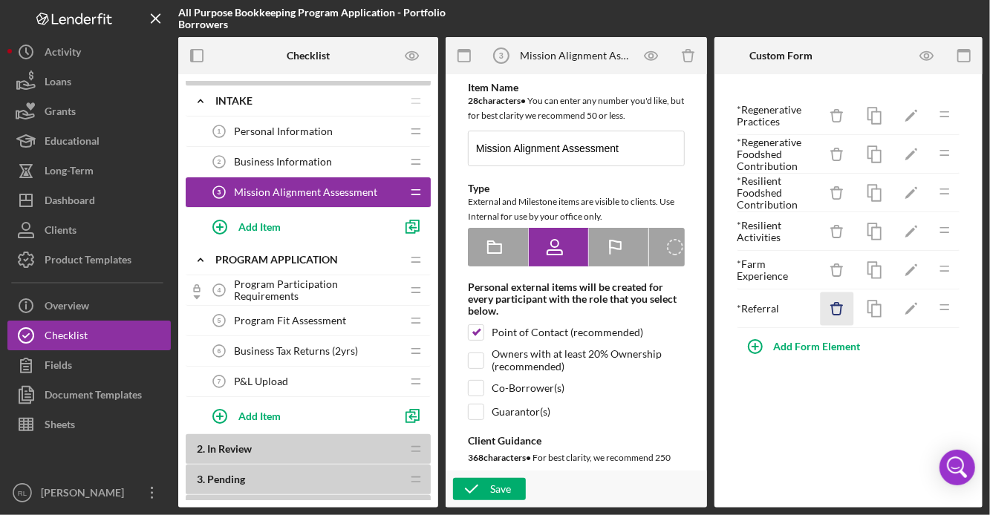
click at [834, 315] on icon "Icon/Delete" at bounding box center [837, 309] width 33 height 33
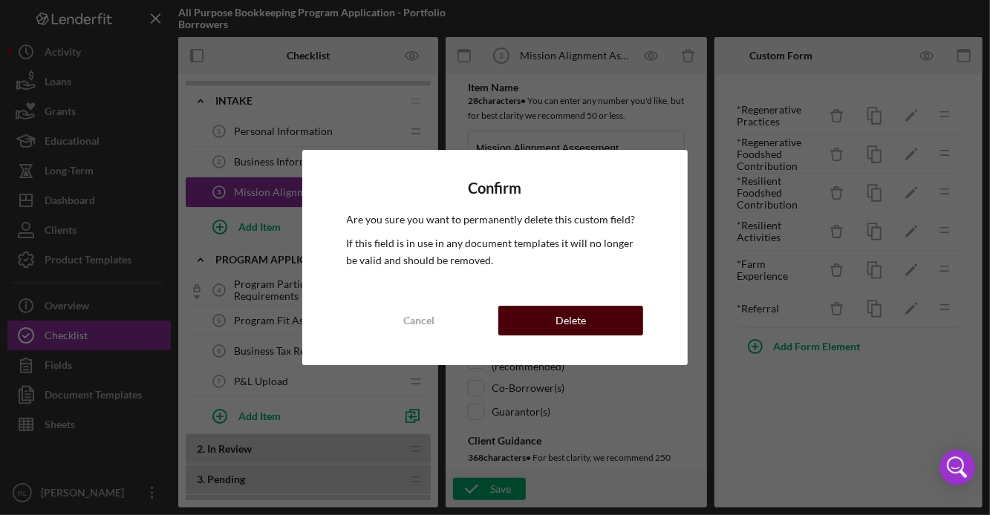
click at [581, 310] on div "Delete" at bounding box center [570, 321] width 30 height 30
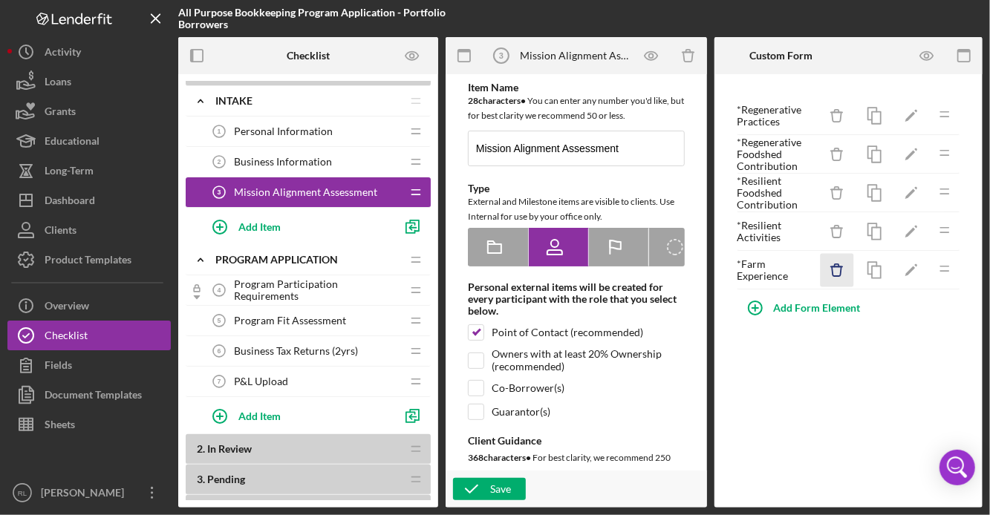
click at [837, 268] on icon "Icon/Delete" at bounding box center [837, 270] width 33 height 33
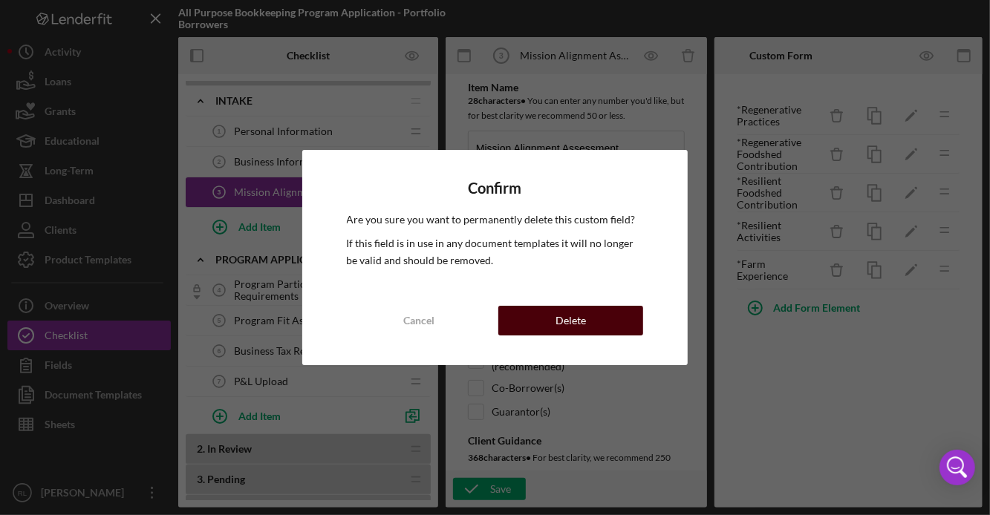
click at [572, 314] on div "Delete" at bounding box center [570, 321] width 30 height 30
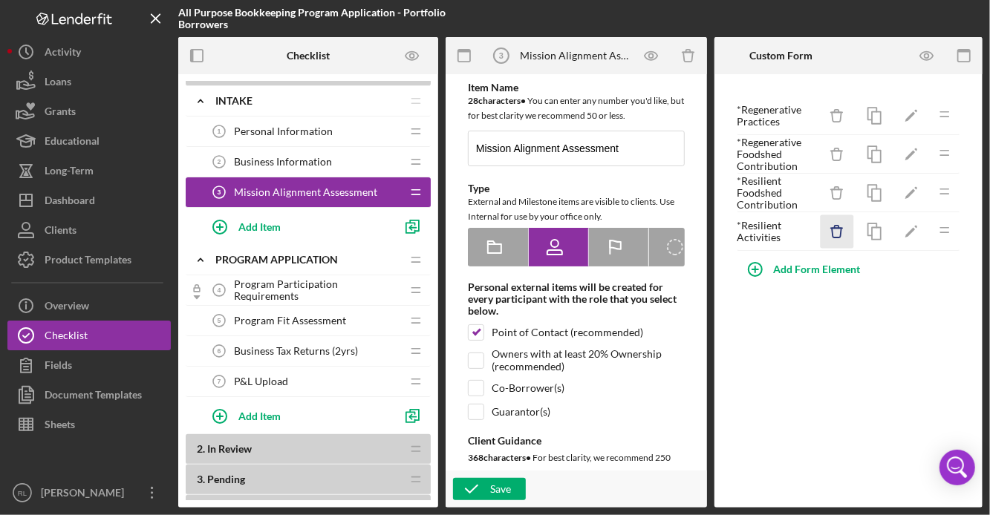
click at [838, 230] on icon "Icon/Delete" at bounding box center [837, 231] width 33 height 33
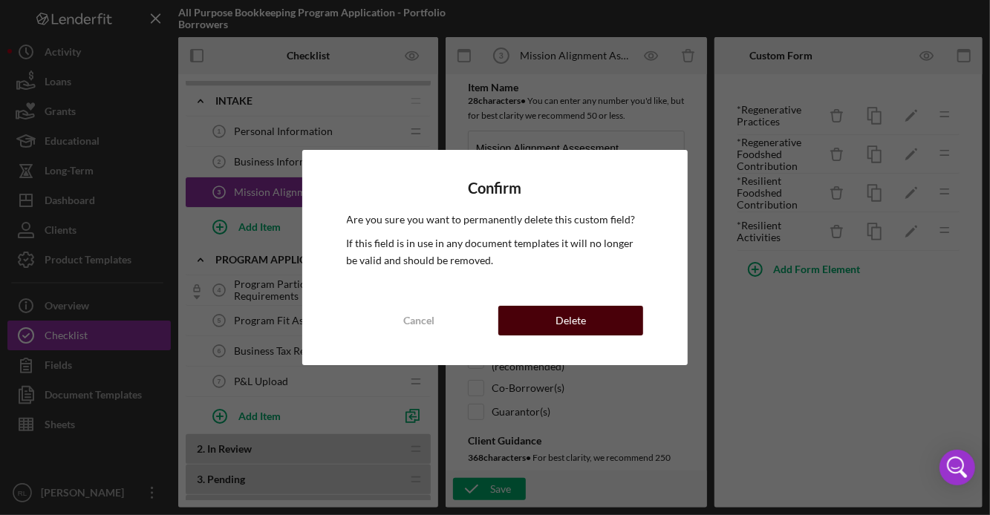
click at [538, 316] on button "Delete" at bounding box center [570, 321] width 145 height 30
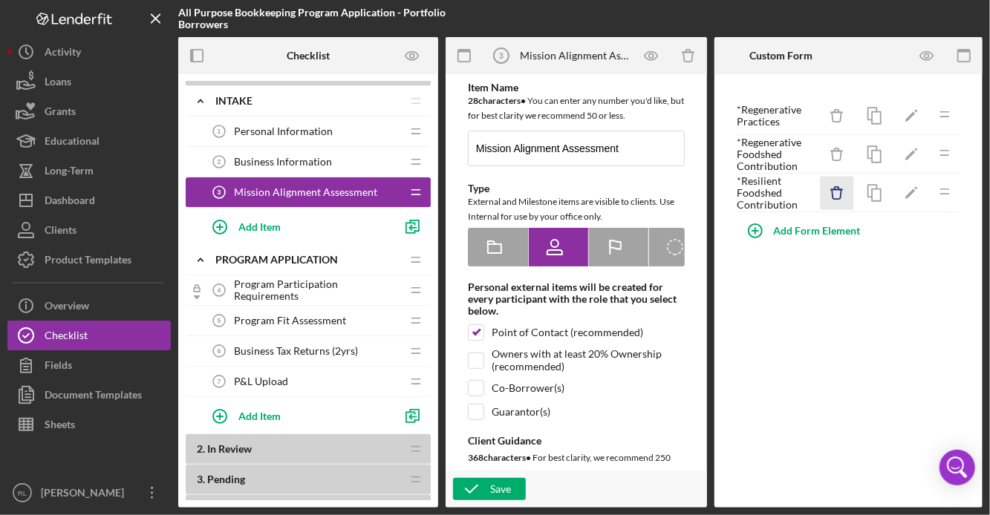
click at [836, 189] on line "button" at bounding box center [836, 189] width 11 height 0
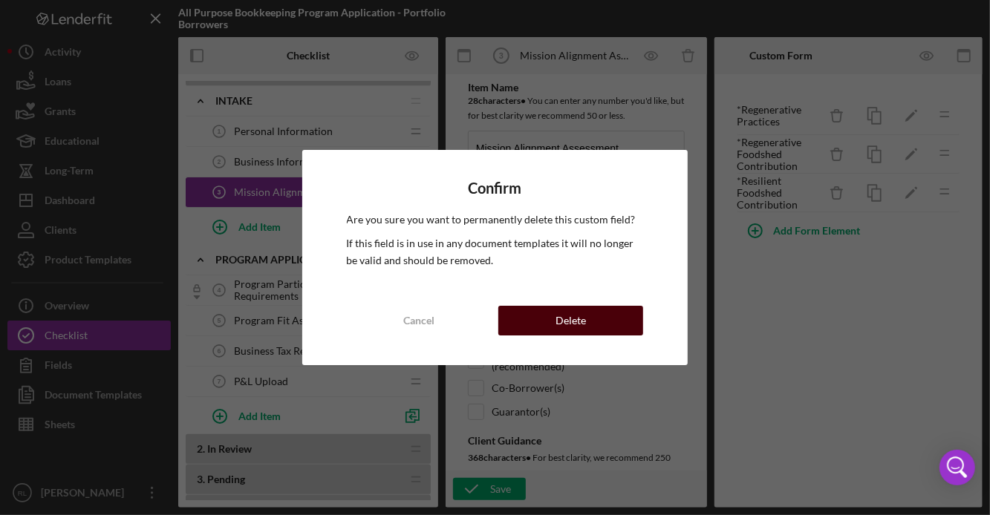
click at [560, 315] on div "Delete" at bounding box center [570, 321] width 30 height 30
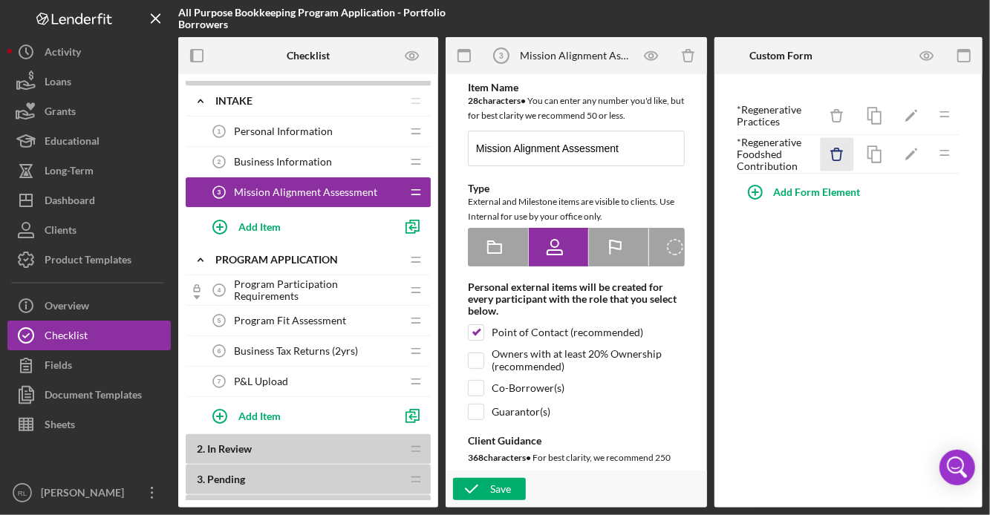
click at [835, 152] on icon "Icon/Delete" at bounding box center [837, 154] width 33 height 33
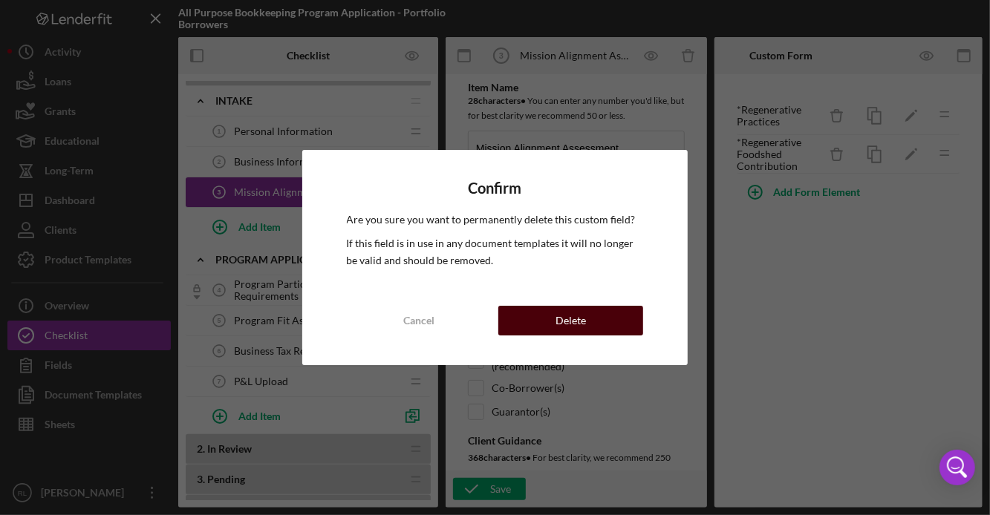
click at [563, 316] on div "Delete" at bounding box center [570, 321] width 30 height 30
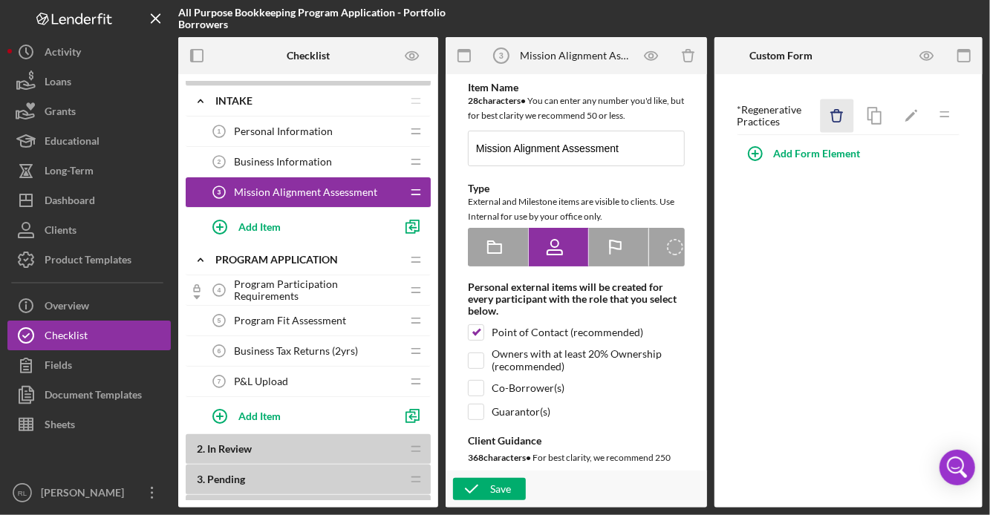
click at [839, 114] on icon "Icon/Delete" at bounding box center [837, 116] width 33 height 33
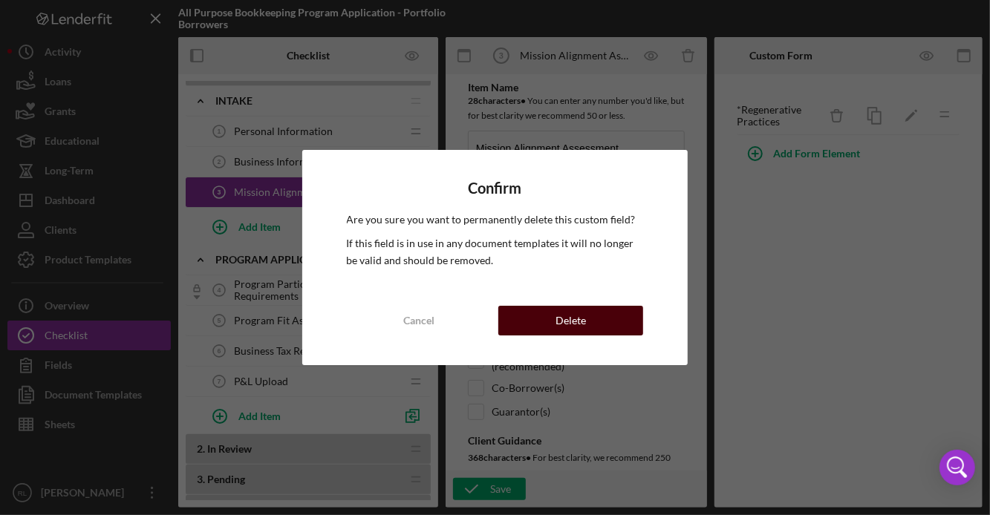
click at [564, 316] on div "Delete" at bounding box center [570, 321] width 30 height 30
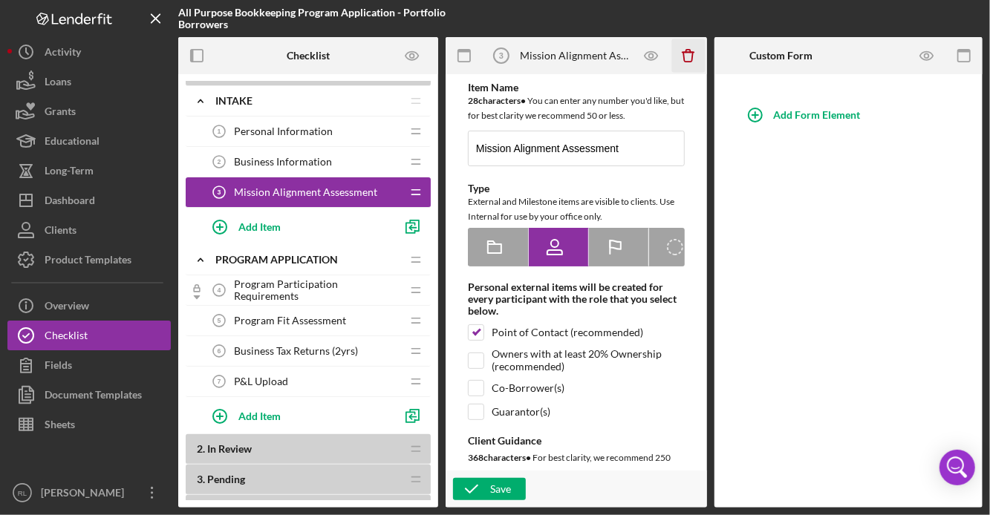
click at [684, 55] on icon "Icon/Delete" at bounding box center [687, 55] width 33 height 33
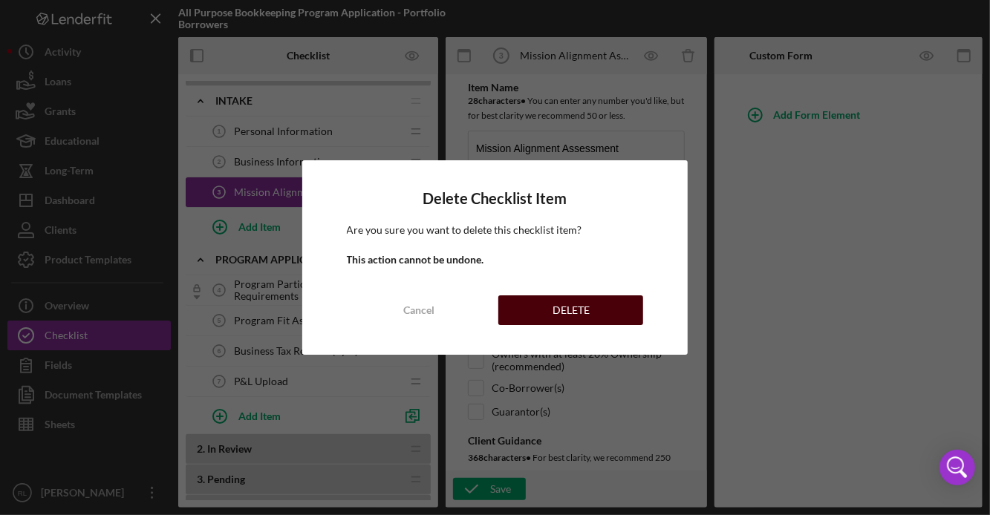
click at [570, 310] on div "DELETE" at bounding box center [571, 311] width 37 height 30
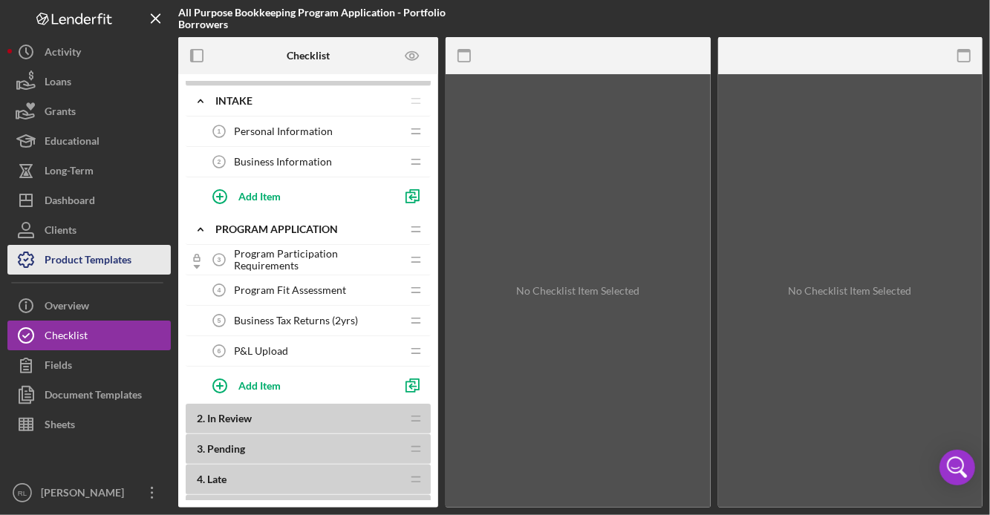
click at [67, 264] on div "Product Templates" at bounding box center [88, 261] width 87 height 33
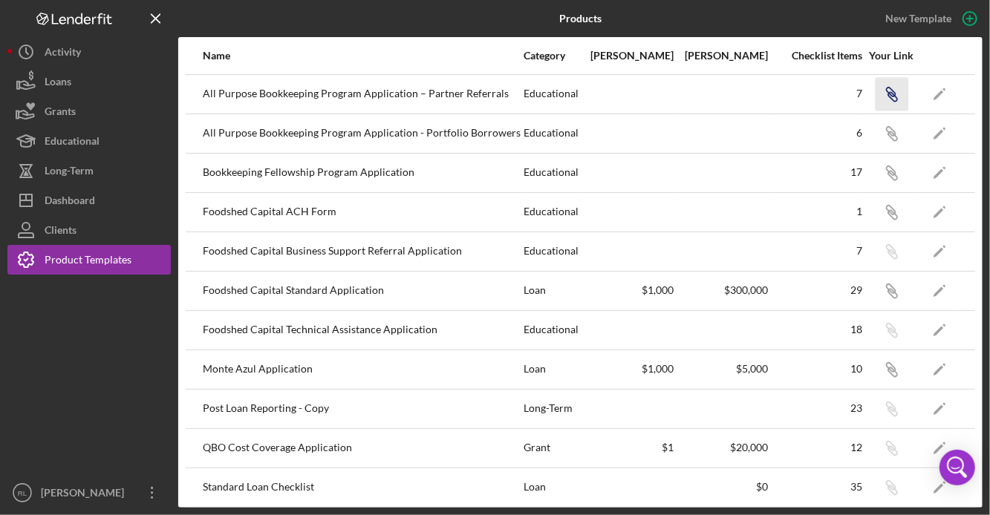
click at [888, 102] on icon "Icon/Link" at bounding box center [891, 93] width 33 height 33
click at [890, 131] on icon "Icon/Link" at bounding box center [891, 133] width 33 height 33
